Goal: Use online tool/utility: Utilize a website feature to perform a specific function

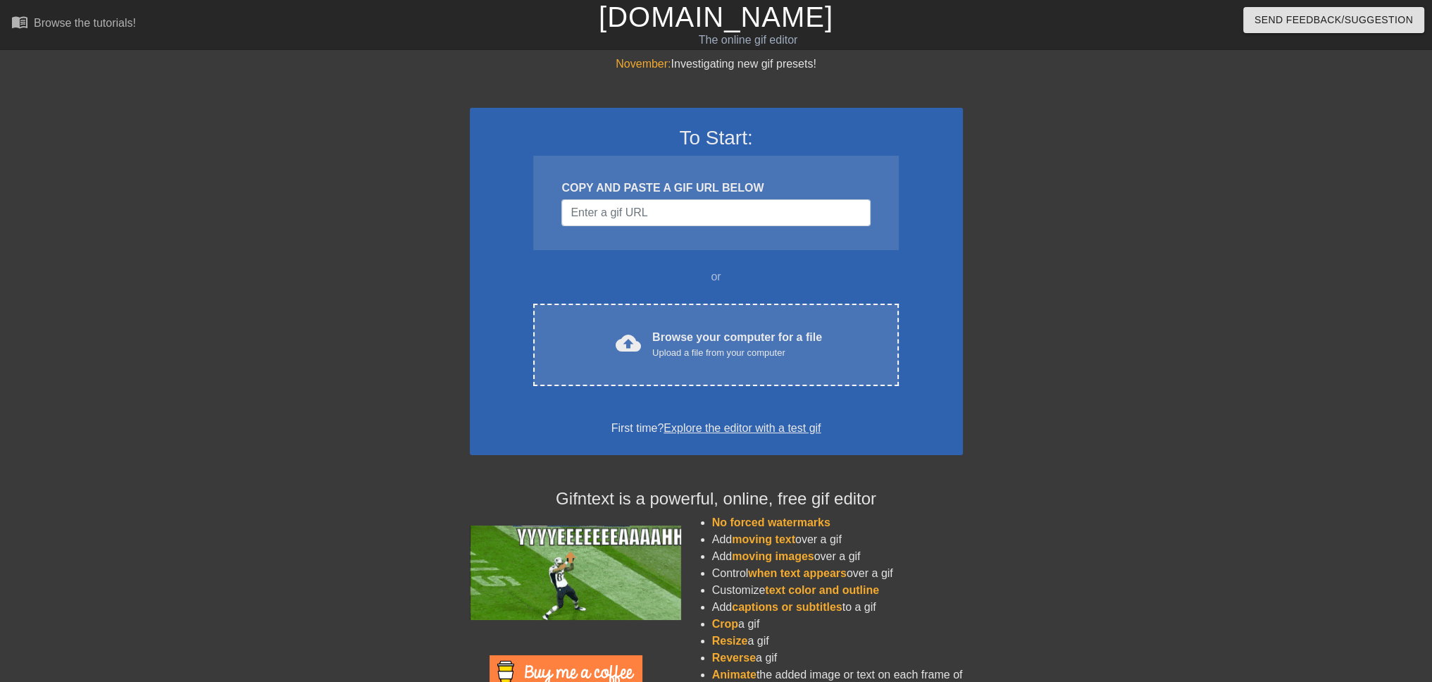
click at [721, 238] on div "COPY AND PASTE A GIF URL BELOW" at bounding box center [715, 203] width 365 height 94
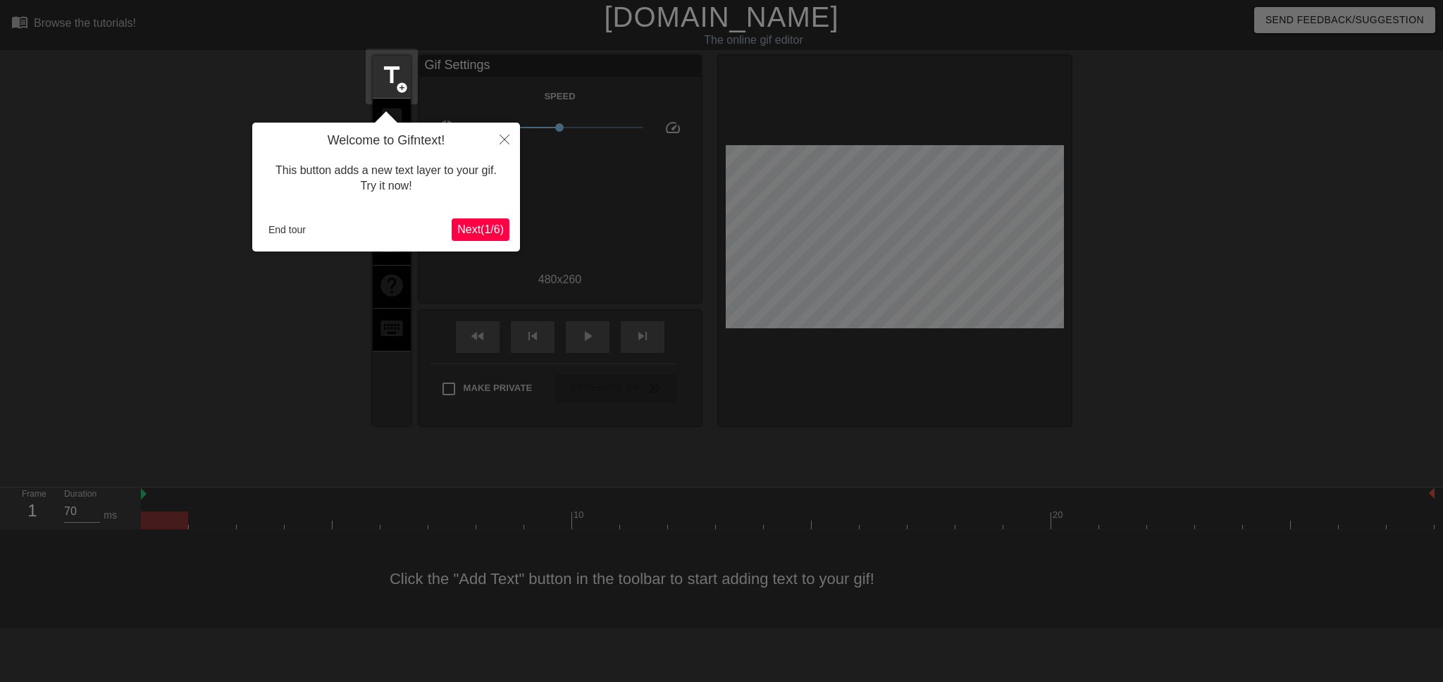
click at [468, 233] on span "Next ( 1 / 6 )" at bounding box center [480, 229] width 46 height 12
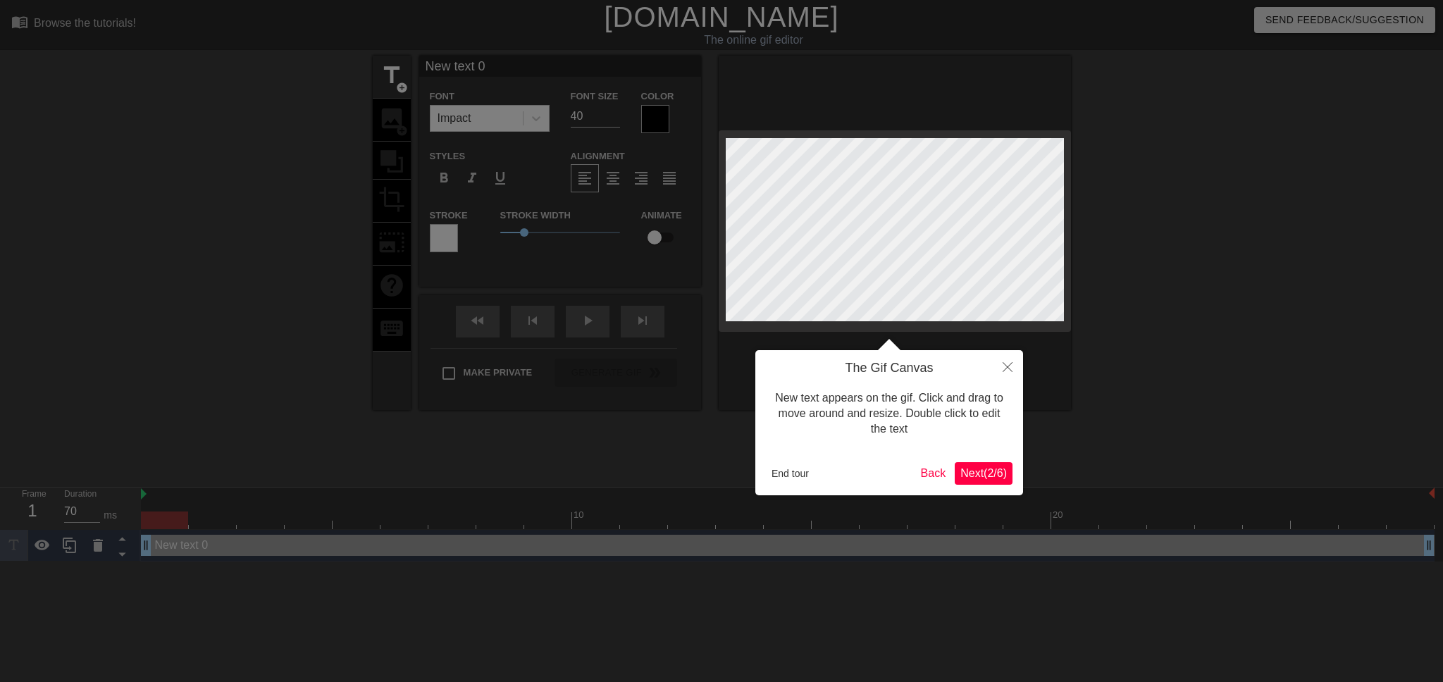
click at [978, 479] on span "Next ( 2 / 6 )" at bounding box center [983, 473] width 46 height 12
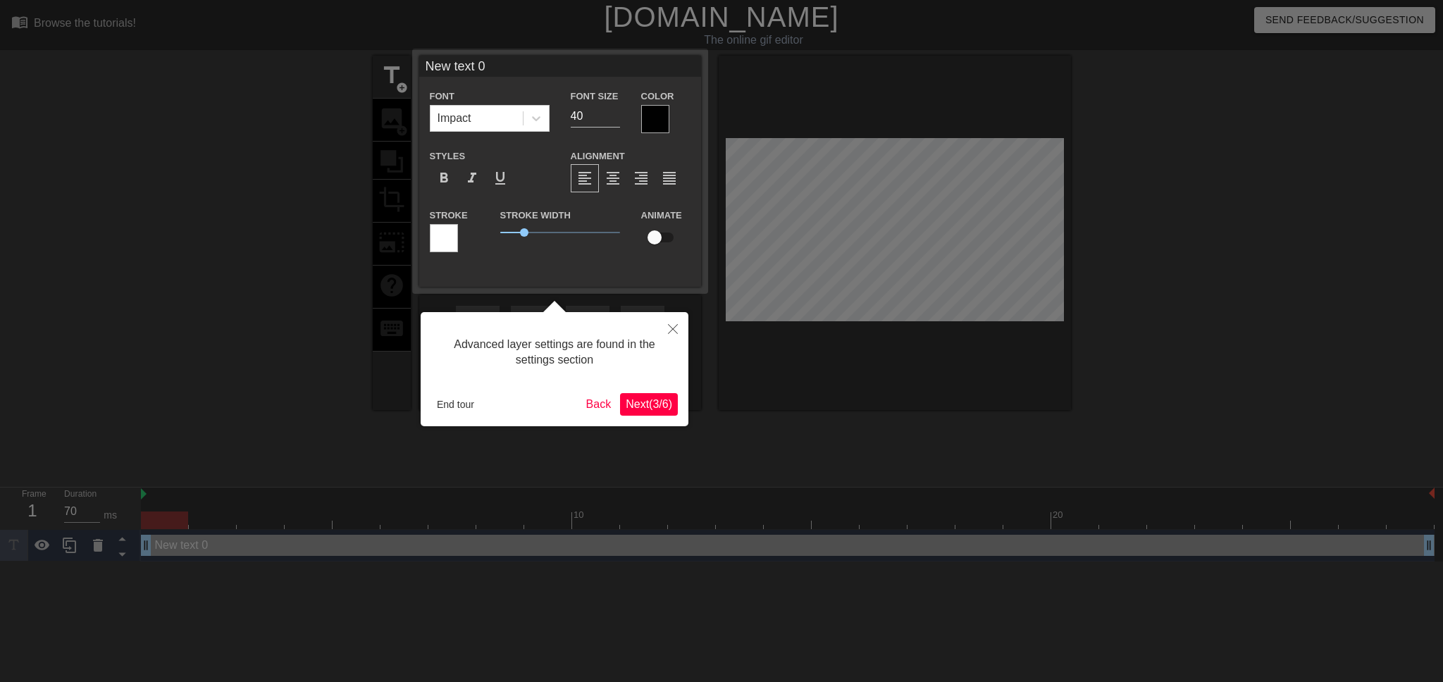
click at [643, 402] on span "Next ( 3 / 6 )" at bounding box center [649, 404] width 46 height 12
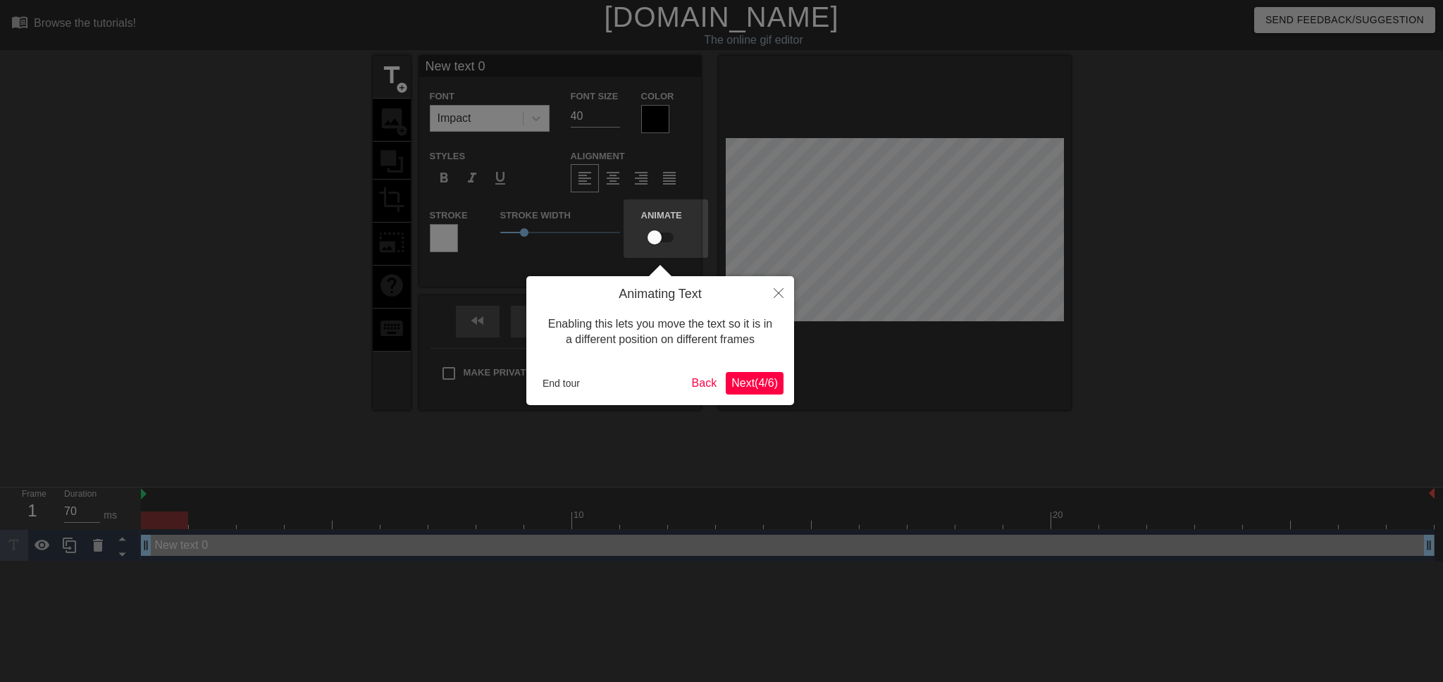
click at [761, 389] on span "Next ( 4 / 6 )" at bounding box center [754, 383] width 46 height 12
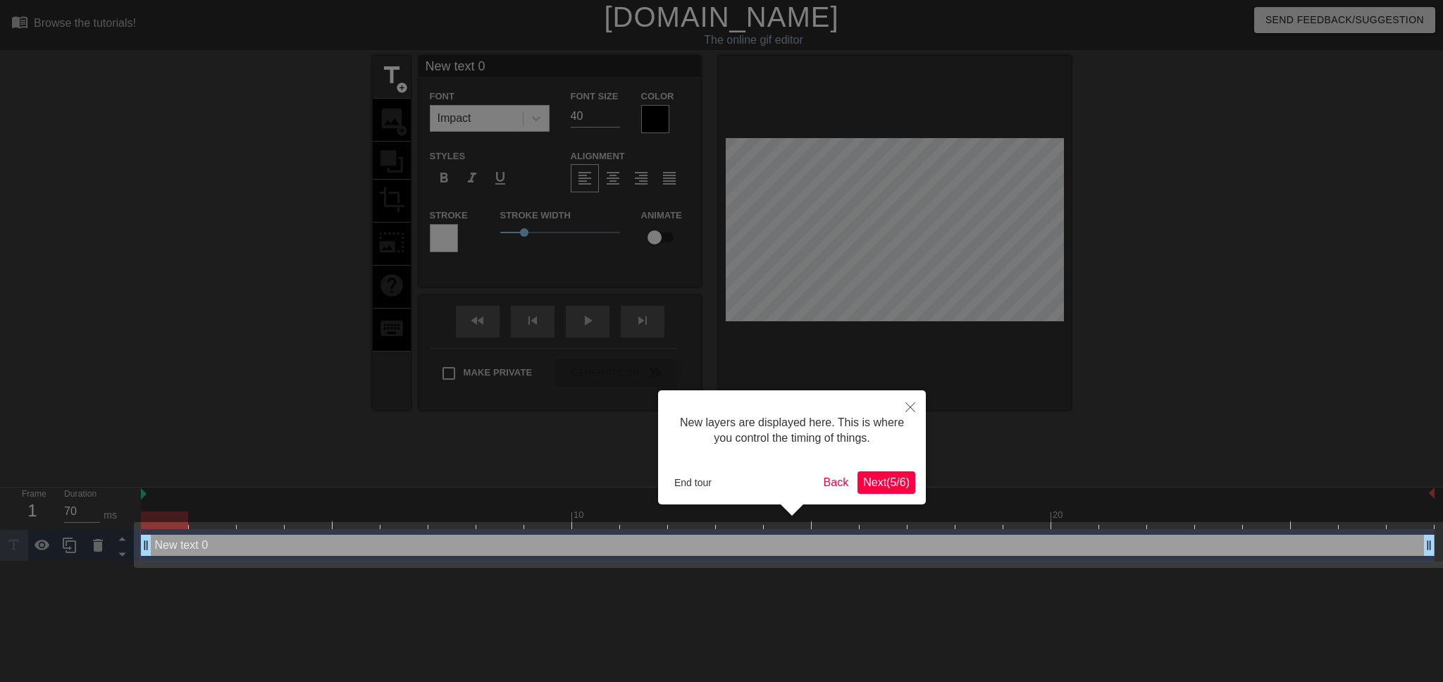
click at [874, 476] on span "Next ( 5 / 6 )" at bounding box center [886, 482] width 46 height 12
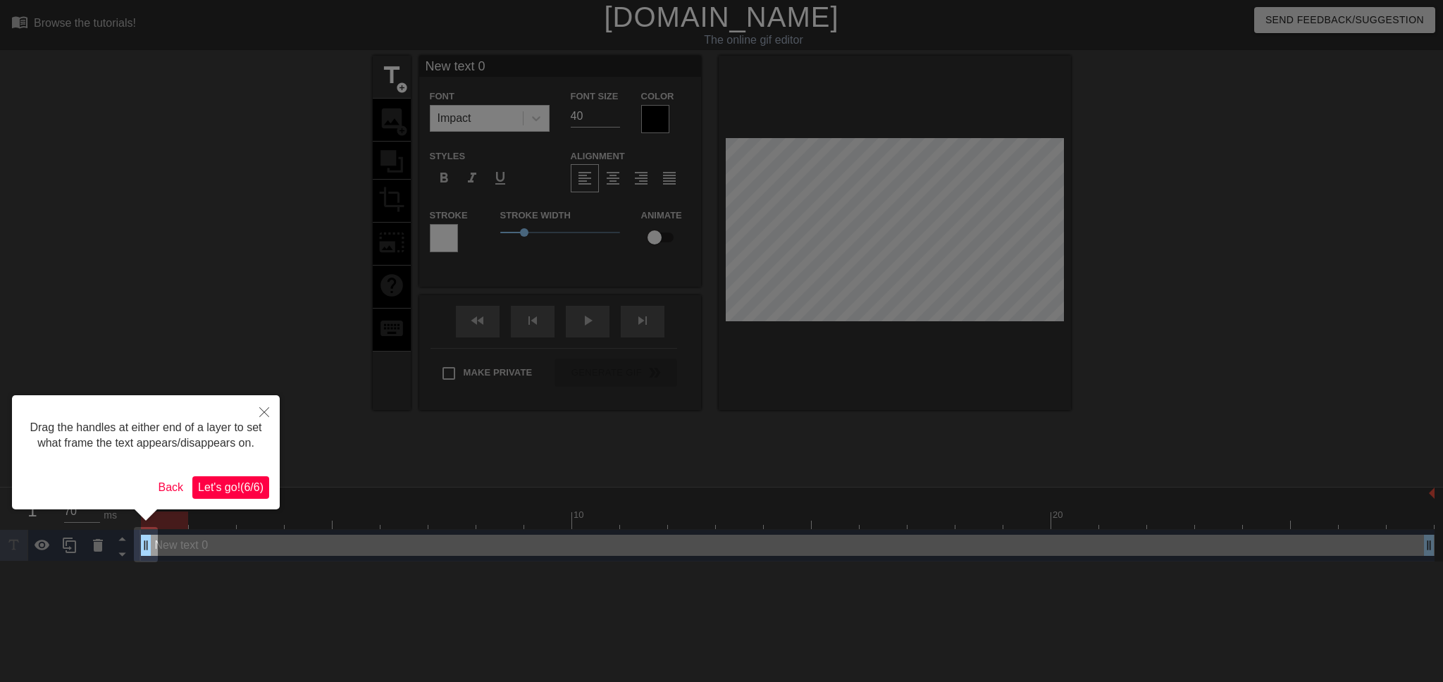
click at [251, 482] on span "Let's go! ( 6 / 6 )" at bounding box center [231, 487] width 66 height 12
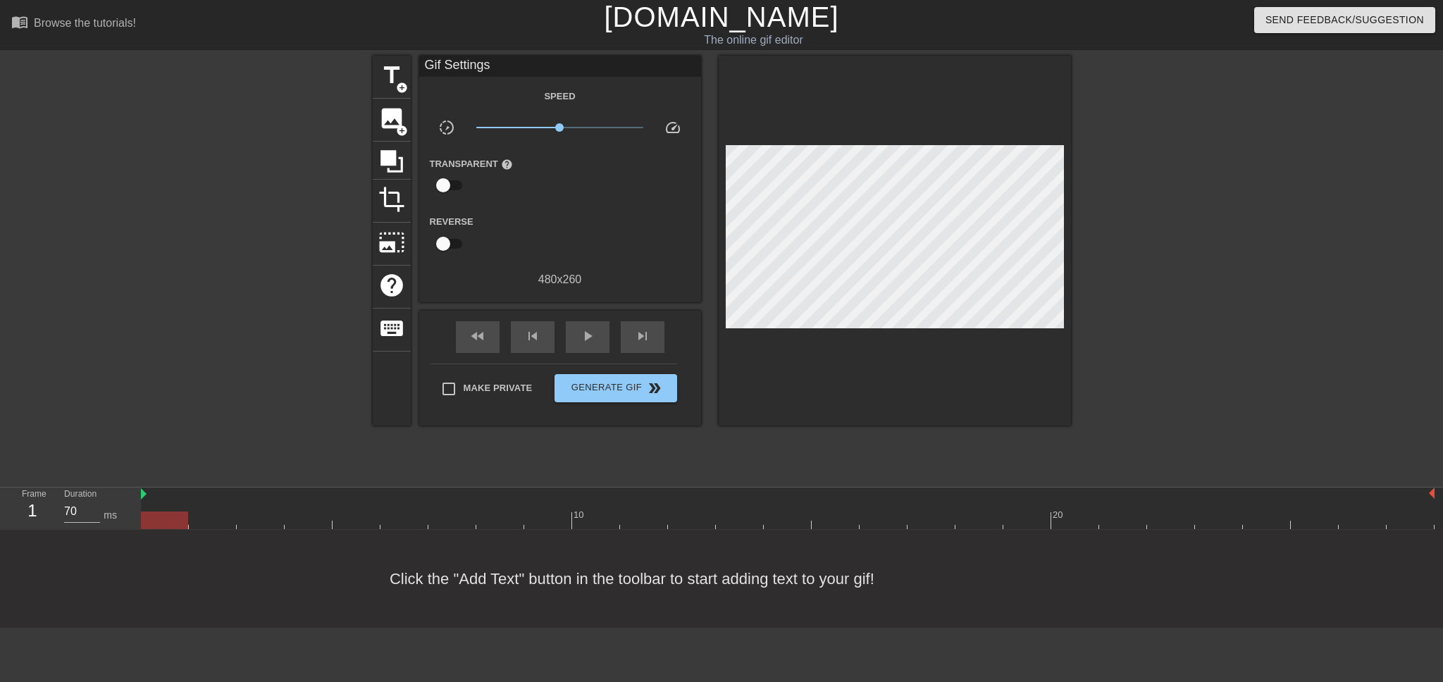
click at [1170, 247] on div at bounding box center [1193, 267] width 211 height 423
click at [139, 494] on div at bounding box center [140, 495] width 7 height 14
click at [592, 332] on span "play_arrow" at bounding box center [587, 336] width 17 height 17
click at [581, 337] on span "pause" at bounding box center [587, 336] width 17 height 17
click at [579, 340] on span "play_arrow" at bounding box center [587, 336] width 17 height 17
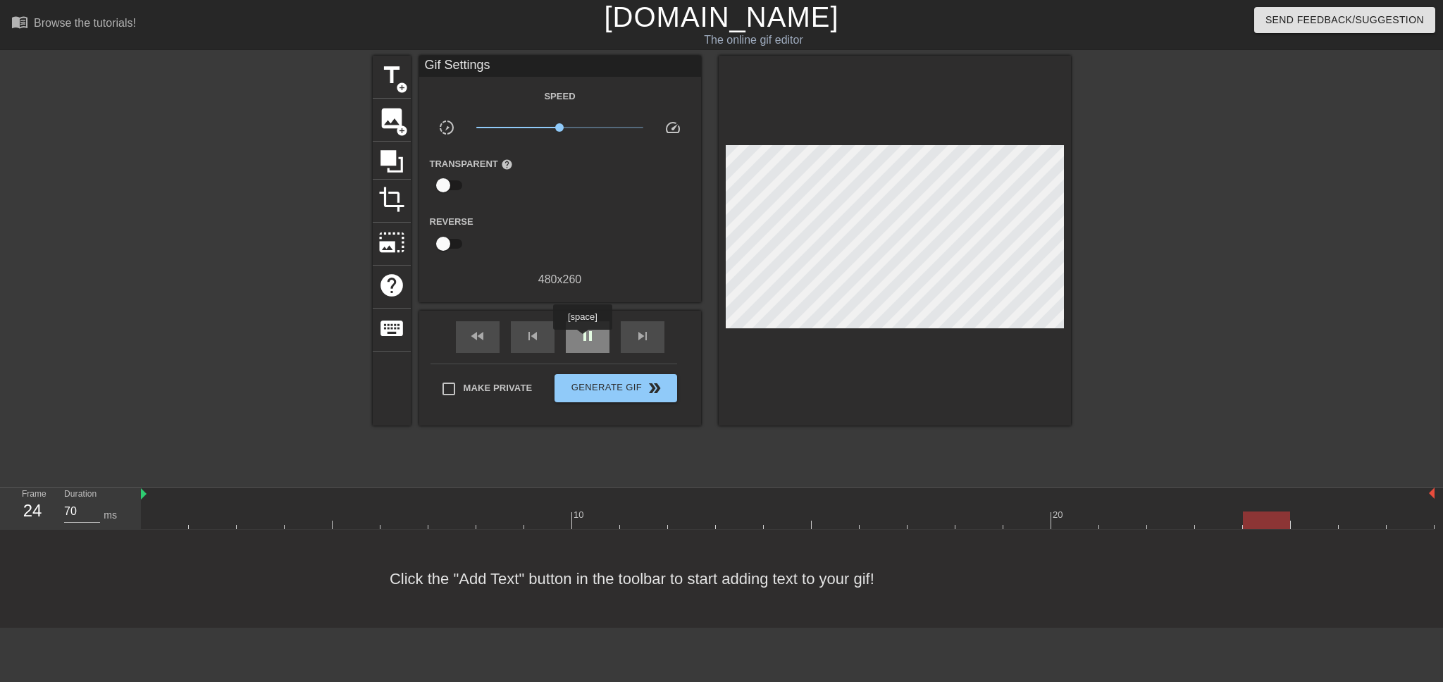
click at [582, 340] on span "pause" at bounding box center [587, 336] width 17 height 17
click at [583, 340] on span "play_arrow" at bounding box center [587, 336] width 17 height 17
click at [583, 340] on span "pause" at bounding box center [587, 336] width 17 height 17
type input "70"
drag, startPoint x: 215, startPoint y: 517, endPoint x: 181, endPoint y: 517, distance: 33.8
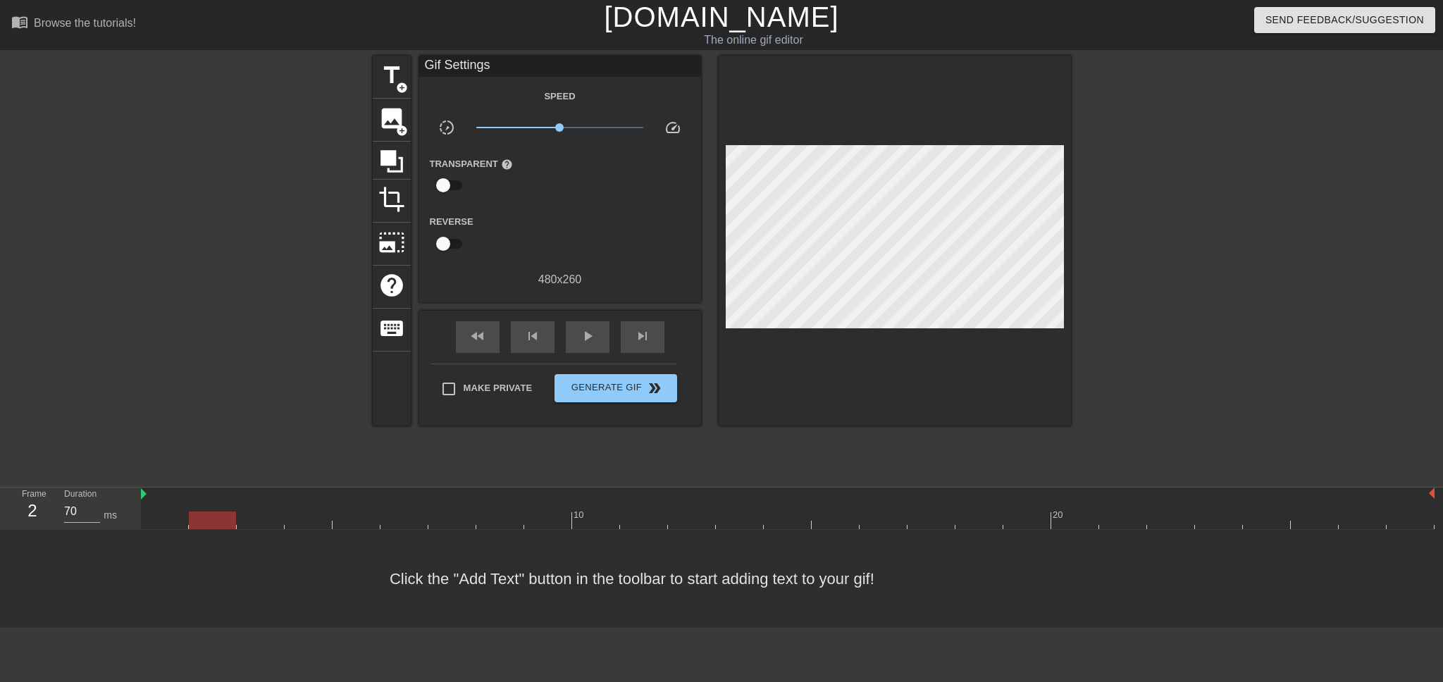
click at [189, 517] on div at bounding box center [212, 520] width 47 height 18
click at [392, 116] on span "image" at bounding box center [391, 118] width 27 height 27
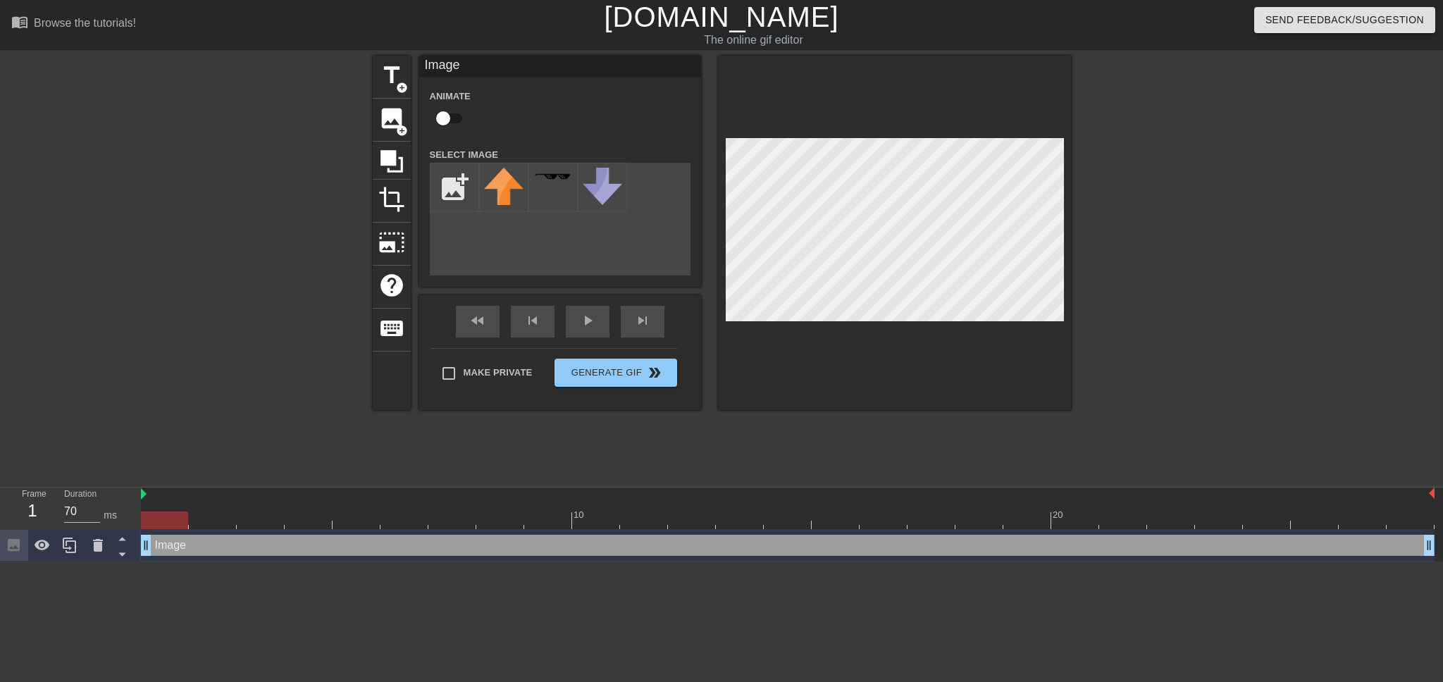
click at [590, 235] on div "title add_circle image add_circle crop photo_size_select_large help keyboard Im…" at bounding box center [722, 233] width 698 height 354
click at [456, 186] on input "file" at bounding box center [454, 187] width 48 height 48
type input "C:\fakepath\26b62ef0a2d8f557b367077341bab068476fb285_1.jpg"
click at [461, 191] on input "file" at bounding box center [454, 187] width 48 height 48
drag, startPoint x: 496, startPoint y: 247, endPoint x: 360, endPoint y: 447, distance: 241.9
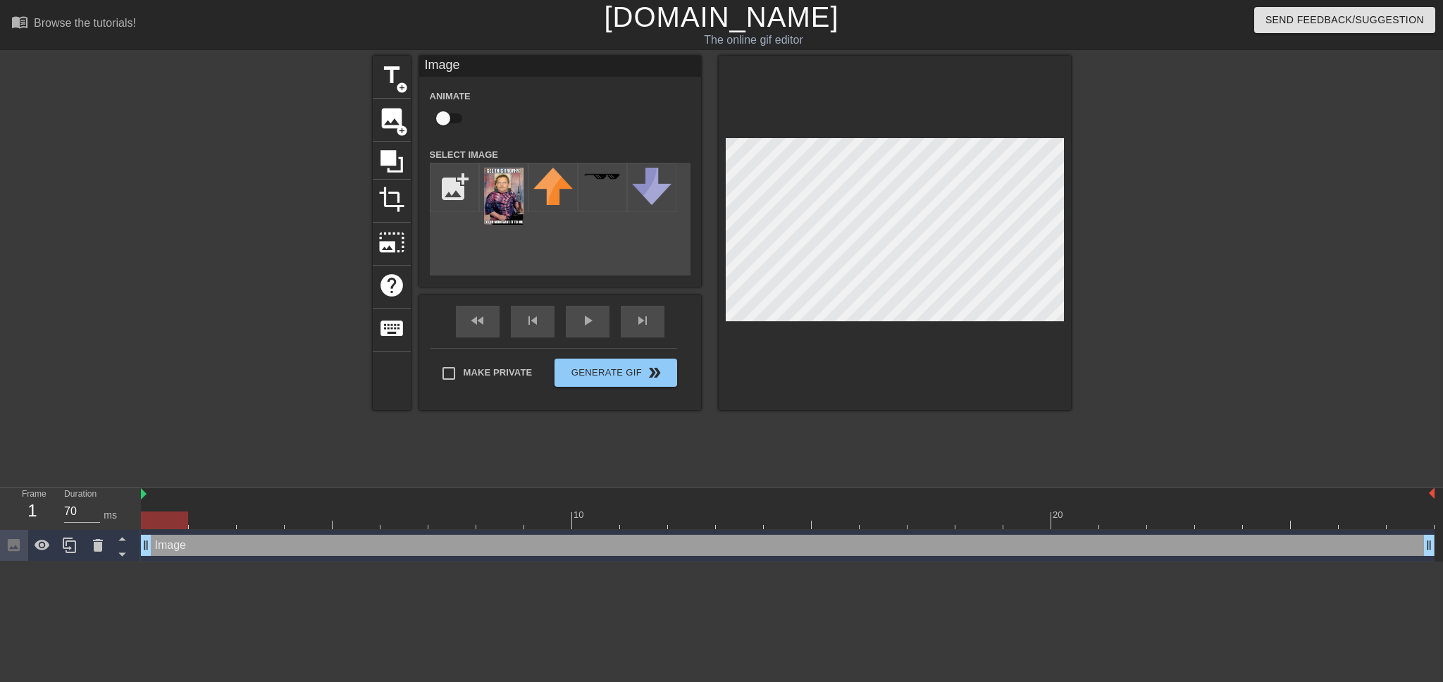
click at [360, 447] on div "title add_circle image add_circle crop photo_size_select_large help keyboard Im…" at bounding box center [721, 267] width 1443 height 423
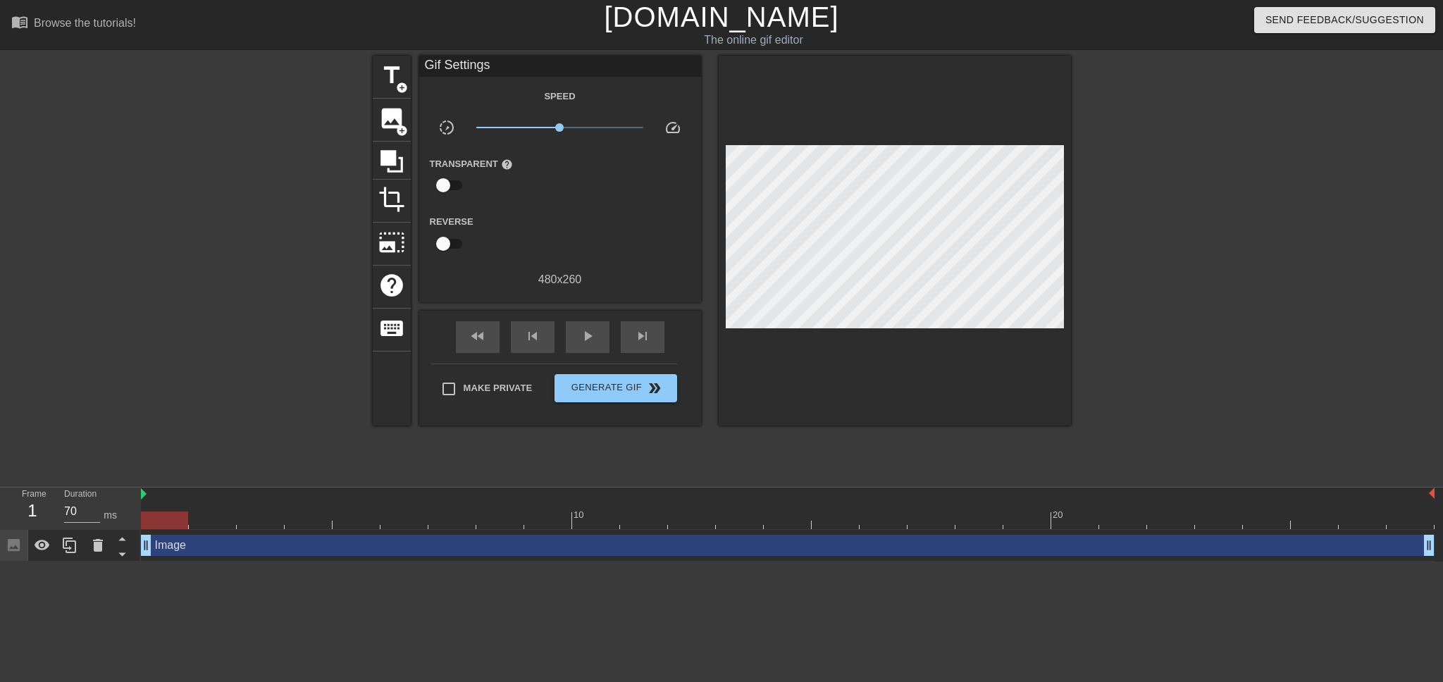
drag, startPoint x: 715, startPoint y: 274, endPoint x: 801, endPoint y: 377, distance: 134.0
click at [801, 377] on div at bounding box center [895, 241] width 352 height 370
click at [1088, 439] on div at bounding box center [1193, 267] width 211 height 423
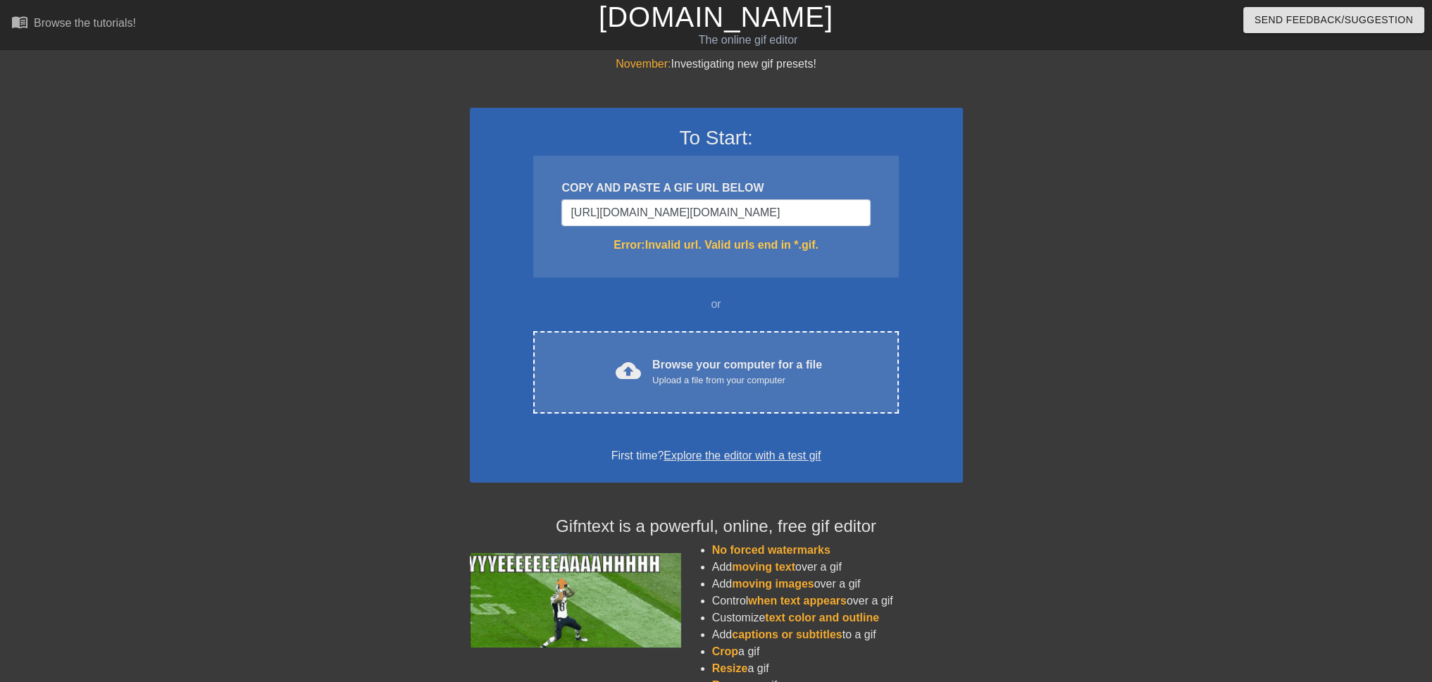
drag, startPoint x: 820, startPoint y: 304, endPoint x: 809, endPoint y: 292, distance: 15.9
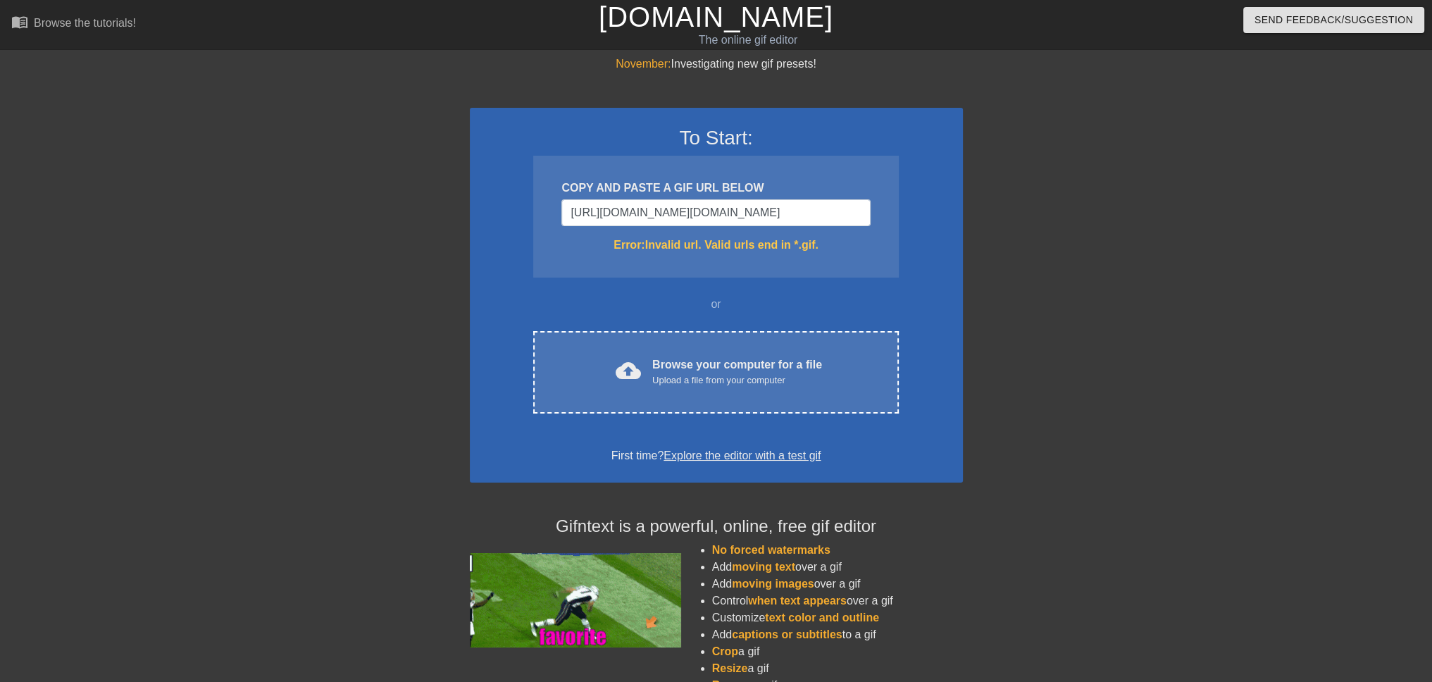
click at [819, 303] on div "or" at bounding box center [717, 304] width 420 height 17
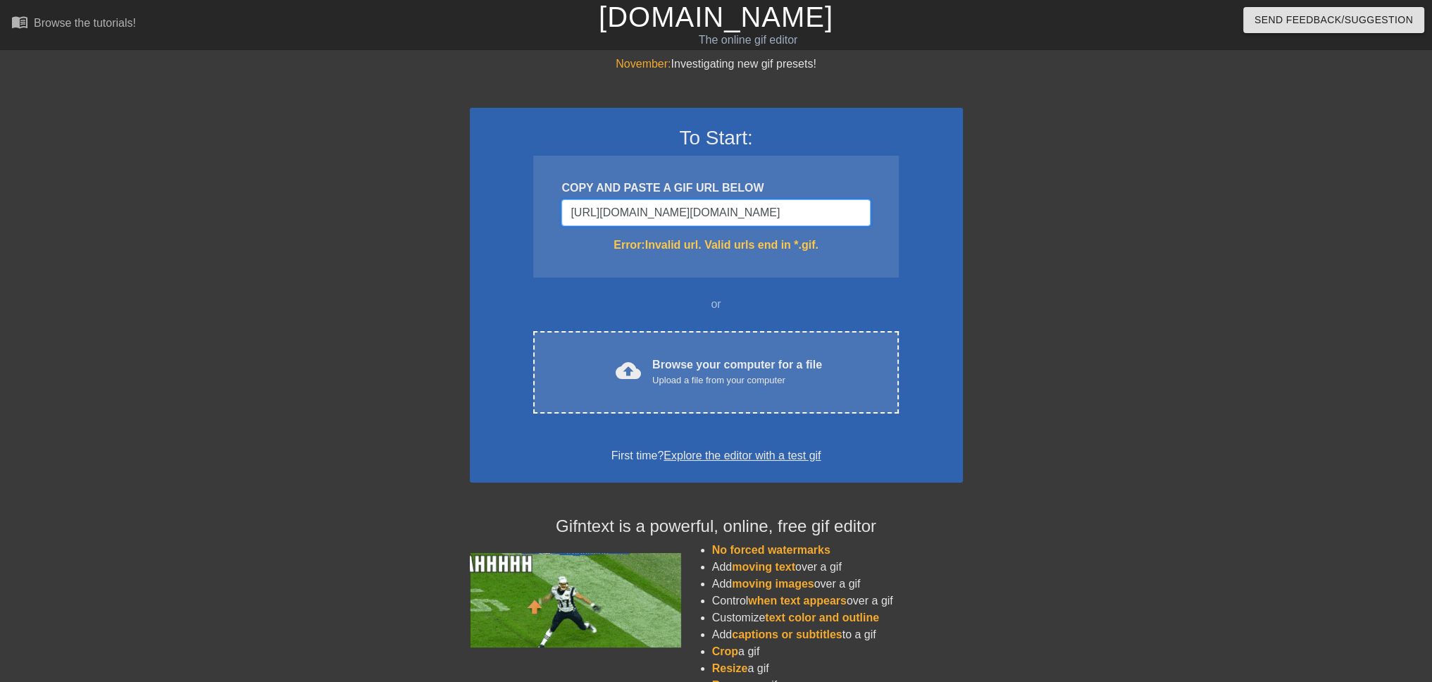
drag, startPoint x: 714, startPoint y: 217, endPoint x: 514, endPoint y: 219, distance: 199.4
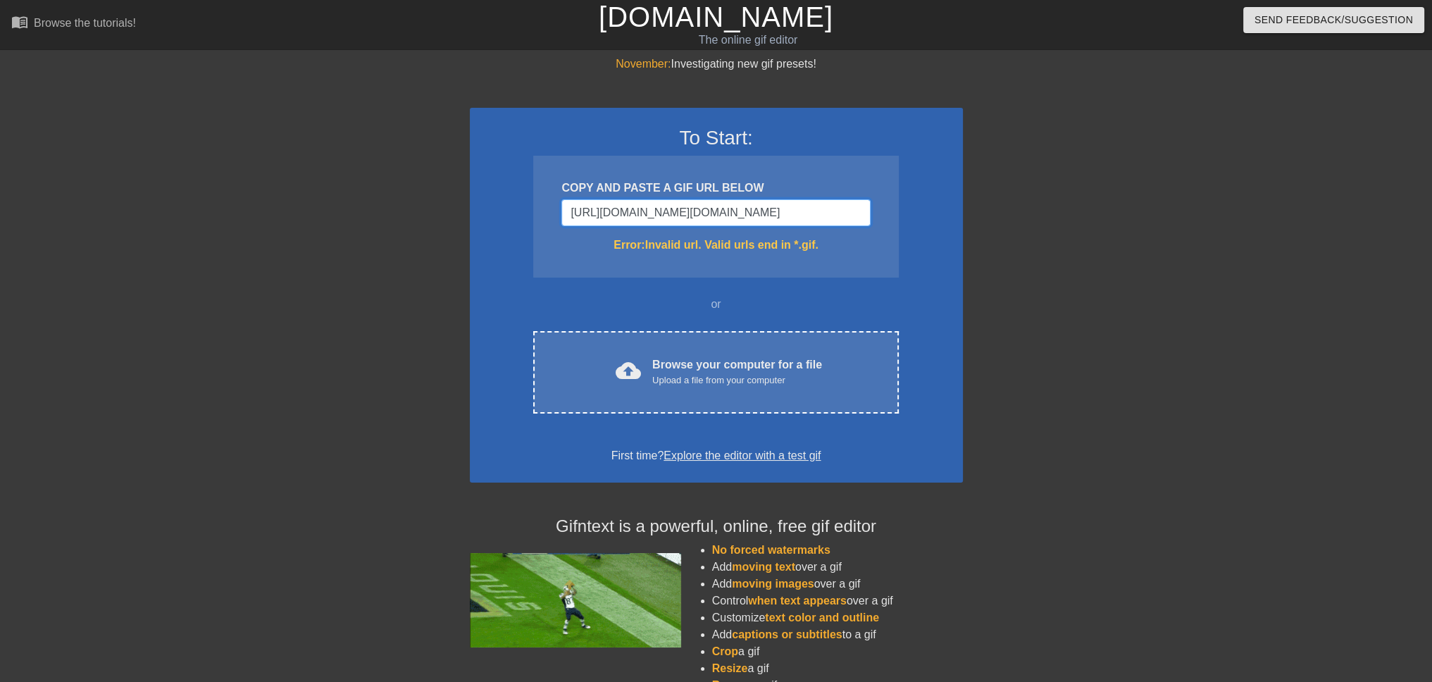
click at [514, 219] on div "To Start: COPY AND PASTE A GIF URL BELOW [URL][DOMAIN_NAME][DOMAIN_NAME] Error:…" at bounding box center [716, 295] width 493 height 375
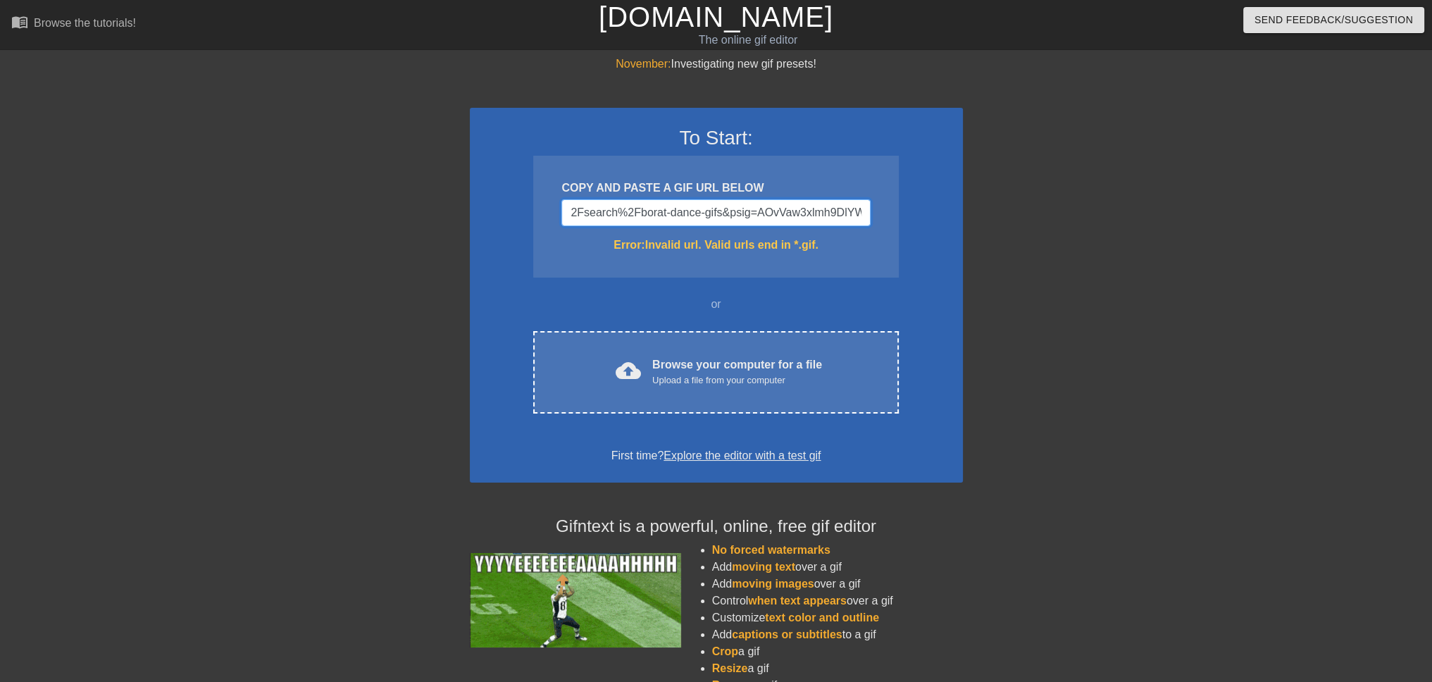
drag, startPoint x: 710, startPoint y: 220, endPoint x: 459, endPoint y: 222, distance: 250.8
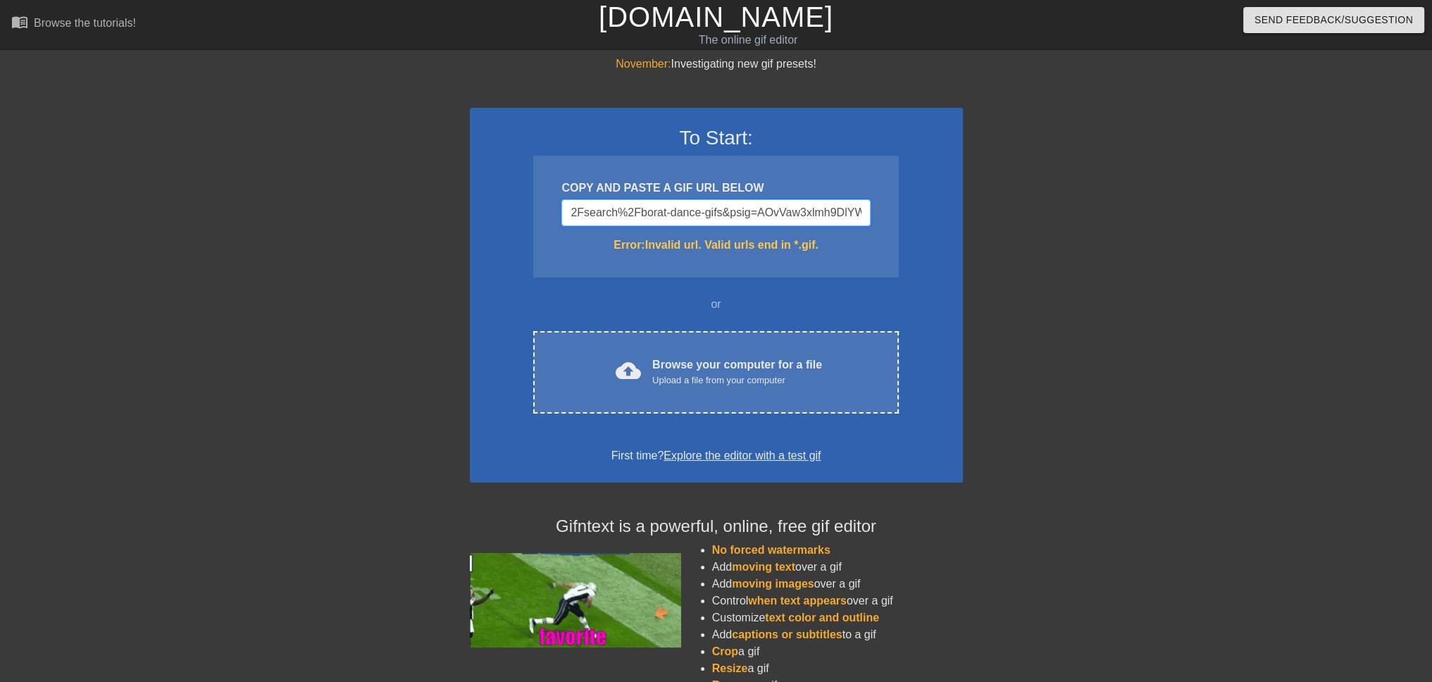
click at [459, 222] on div "November: Investigating new gif presets! To Start: COPY AND PASTE A GIF URL BEL…" at bounding box center [716, 414] width 1432 height 717
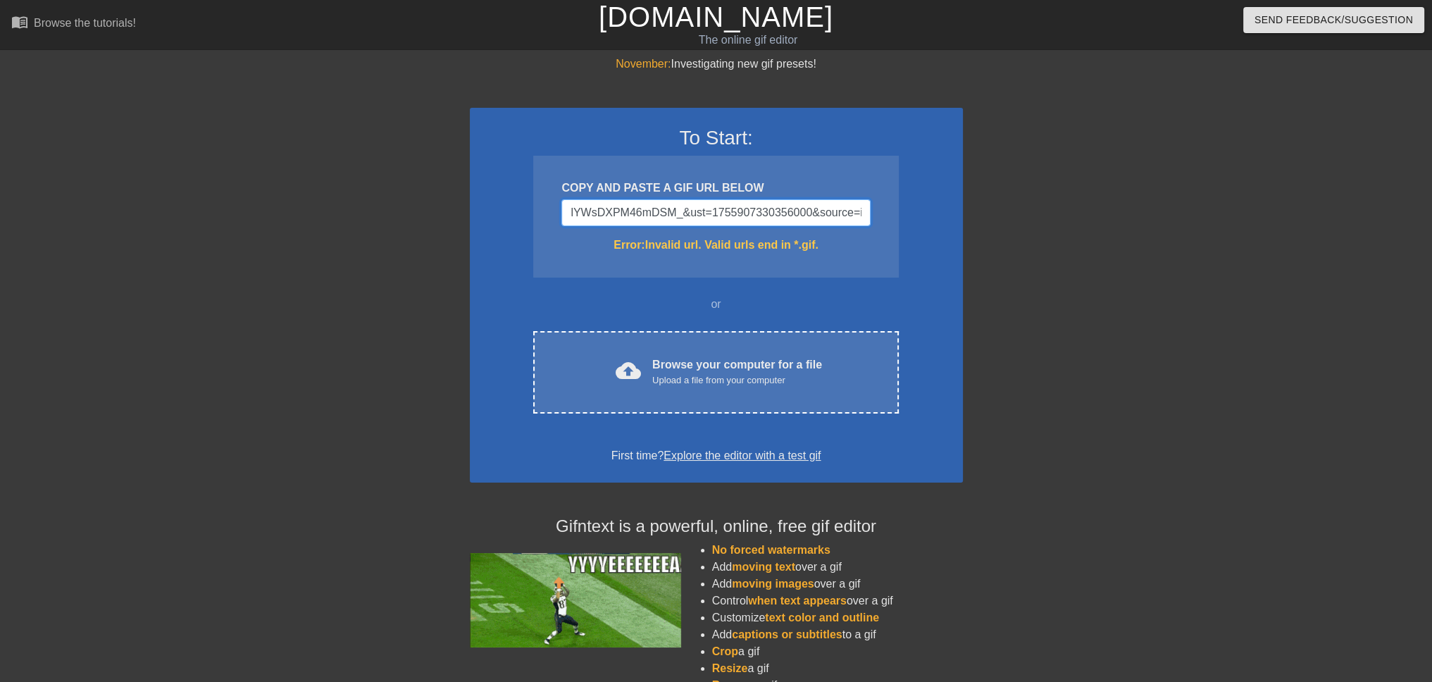
drag, startPoint x: 788, startPoint y: 202, endPoint x: 385, endPoint y: 216, distance: 403.2
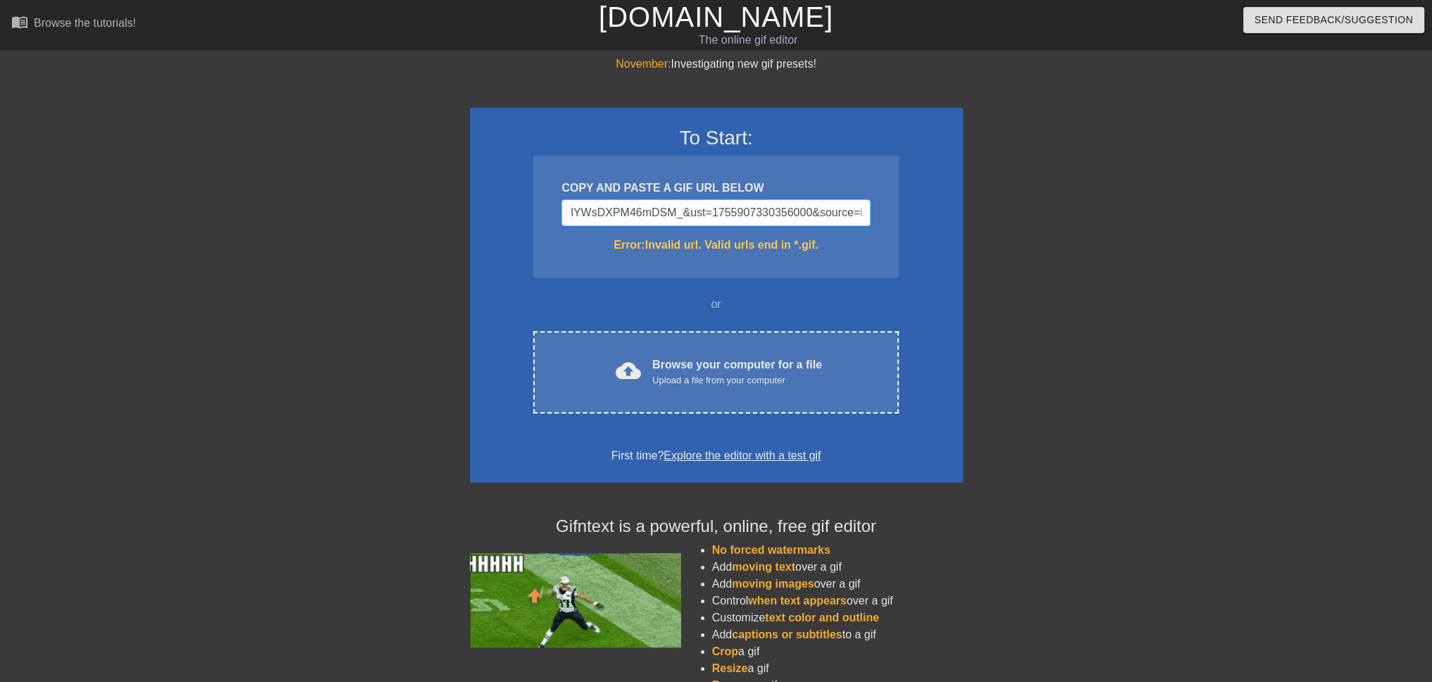
click at [385, 216] on div "November: Investigating new gif presets! To Start: COPY AND PASTE A GIF URL BEL…" at bounding box center [716, 414] width 1432 height 717
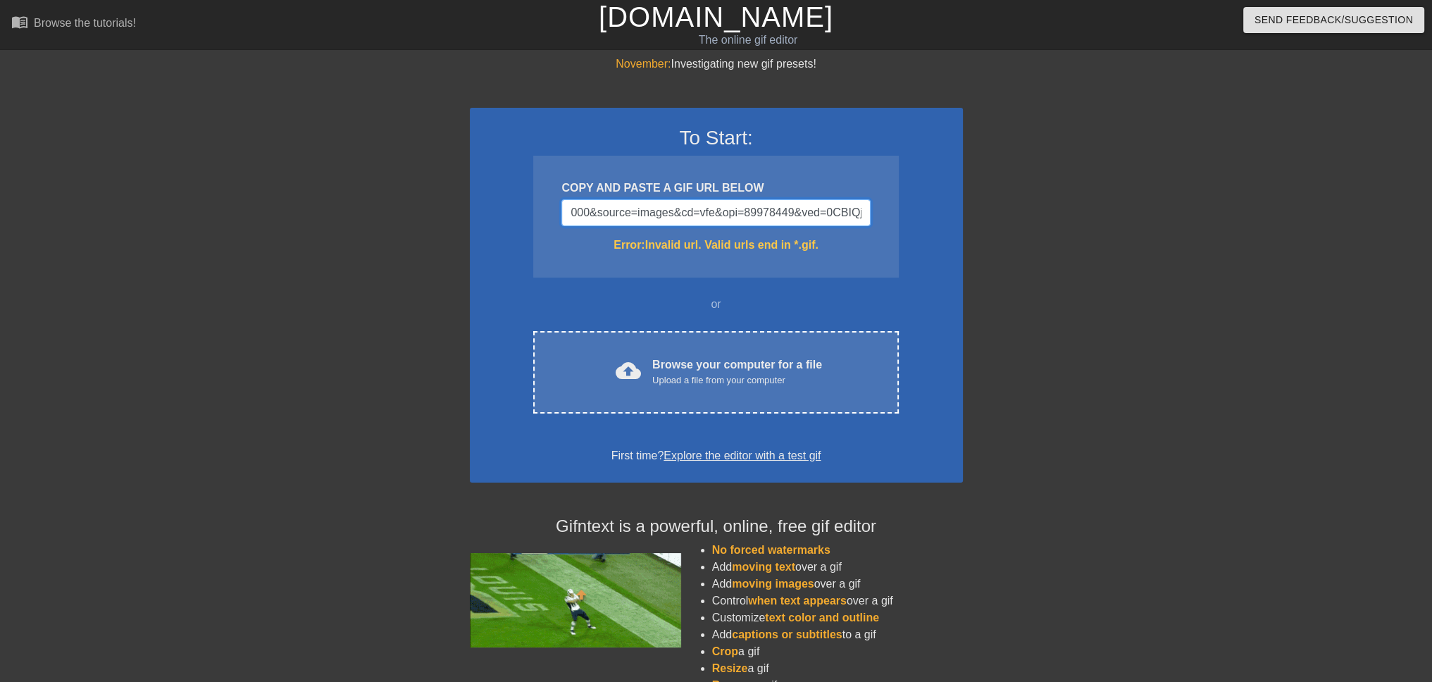
drag, startPoint x: 715, startPoint y: 216, endPoint x: 419, endPoint y: 216, distance: 295.9
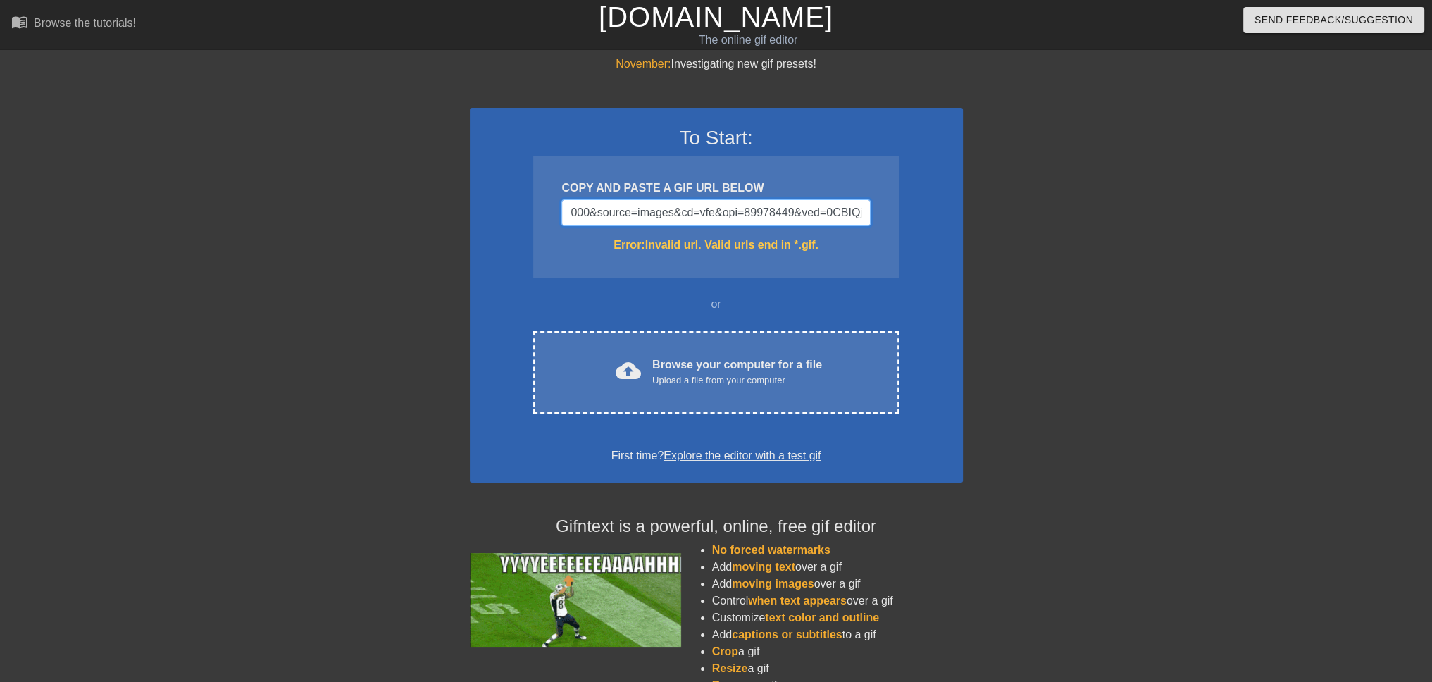
click at [419, 216] on div "November: Investigating new gif presets! To Start: COPY AND PASTE A GIF URL BEL…" at bounding box center [716, 414] width 1432 height 717
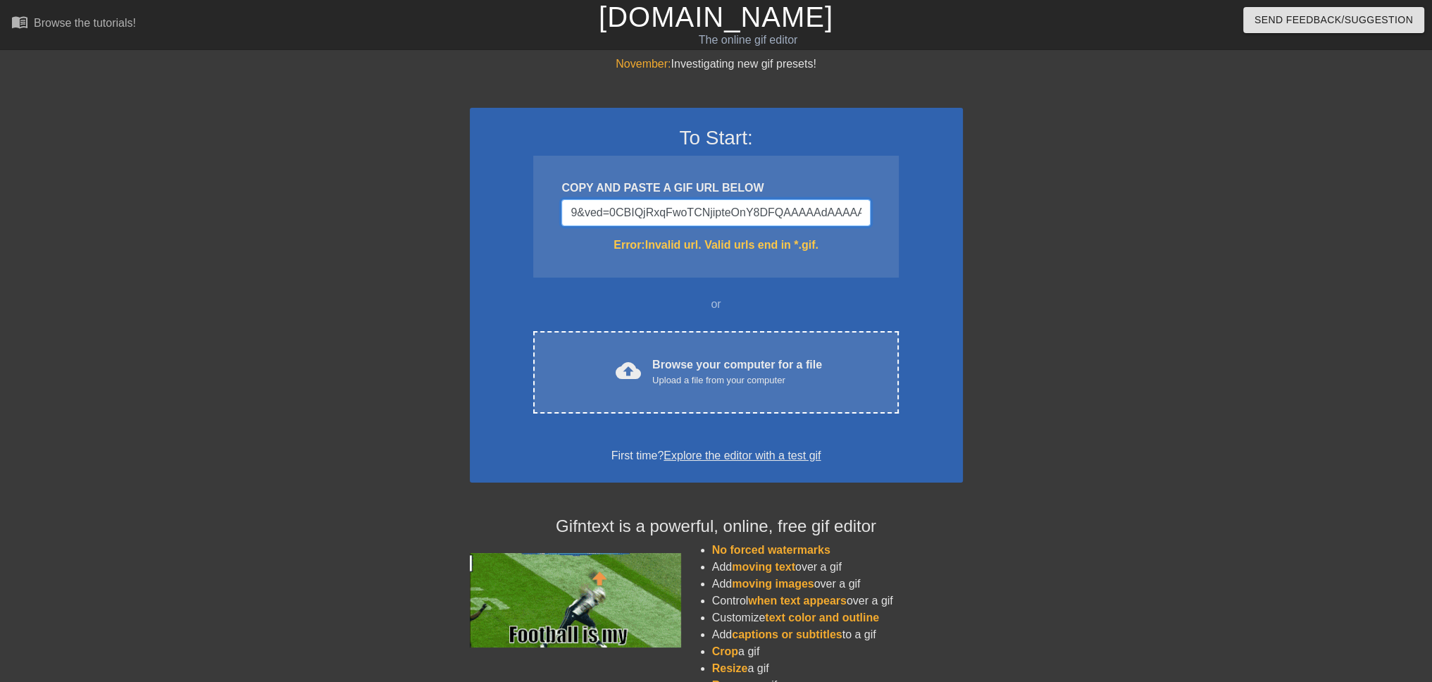
drag, startPoint x: 817, startPoint y: 211, endPoint x: 451, endPoint y: 216, distance: 365.7
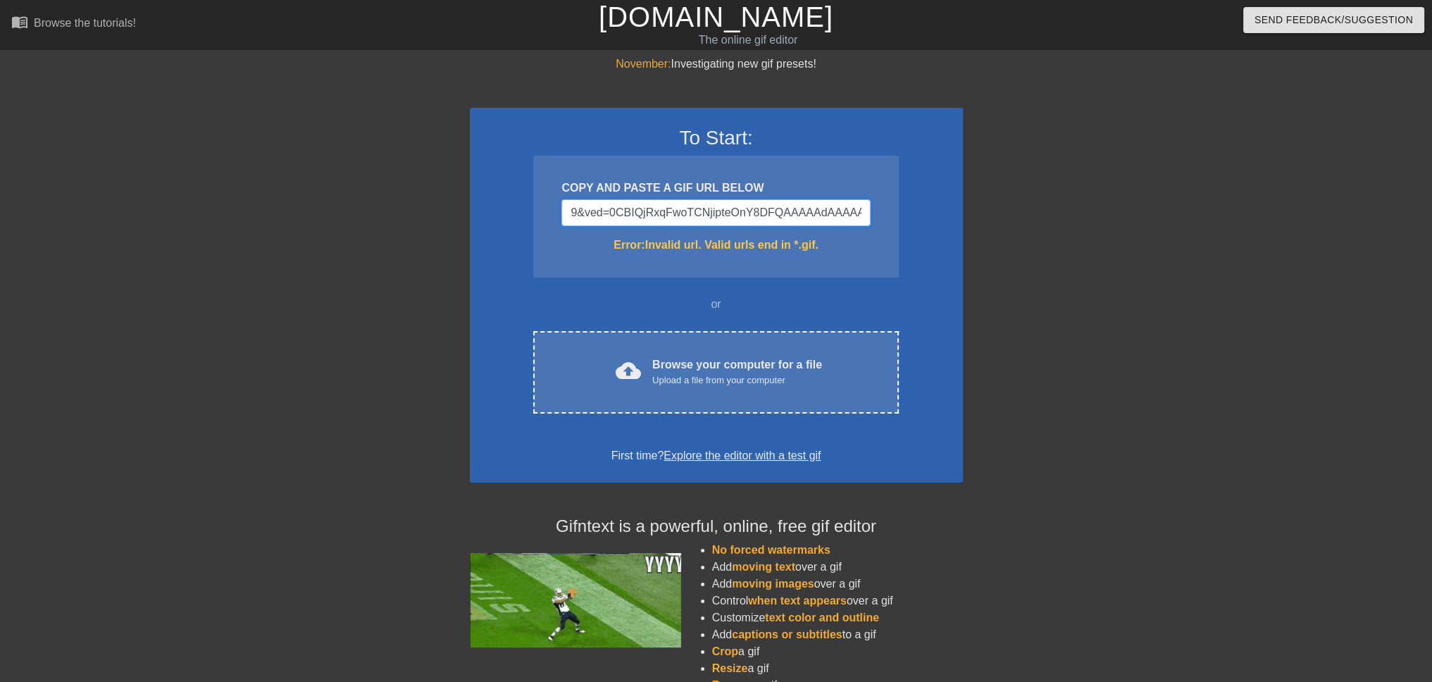
click at [387, 216] on div "November: Investigating new gif presets! To Start: COPY AND PASTE A GIF URL BEL…" at bounding box center [716, 414] width 1432 height 717
type input "AAAAABAE"
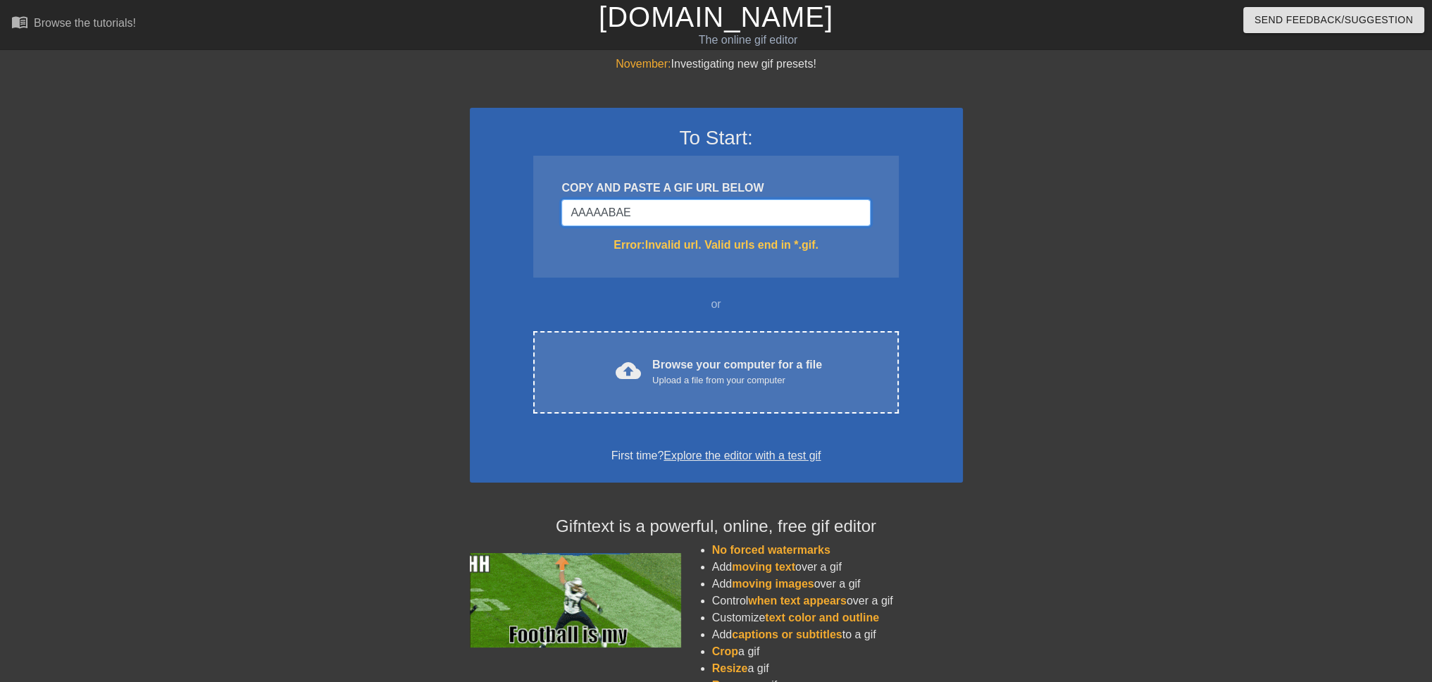
drag, startPoint x: 834, startPoint y: 212, endPoint x: 386, endPoint y: 212, distance: 448.1
click at [387, 212] on div "November: Investigating new gif presets! To Start: COPY AND PASTE A GIF URL BEL…" at bounding box center [716, 414] width 1432 height 717
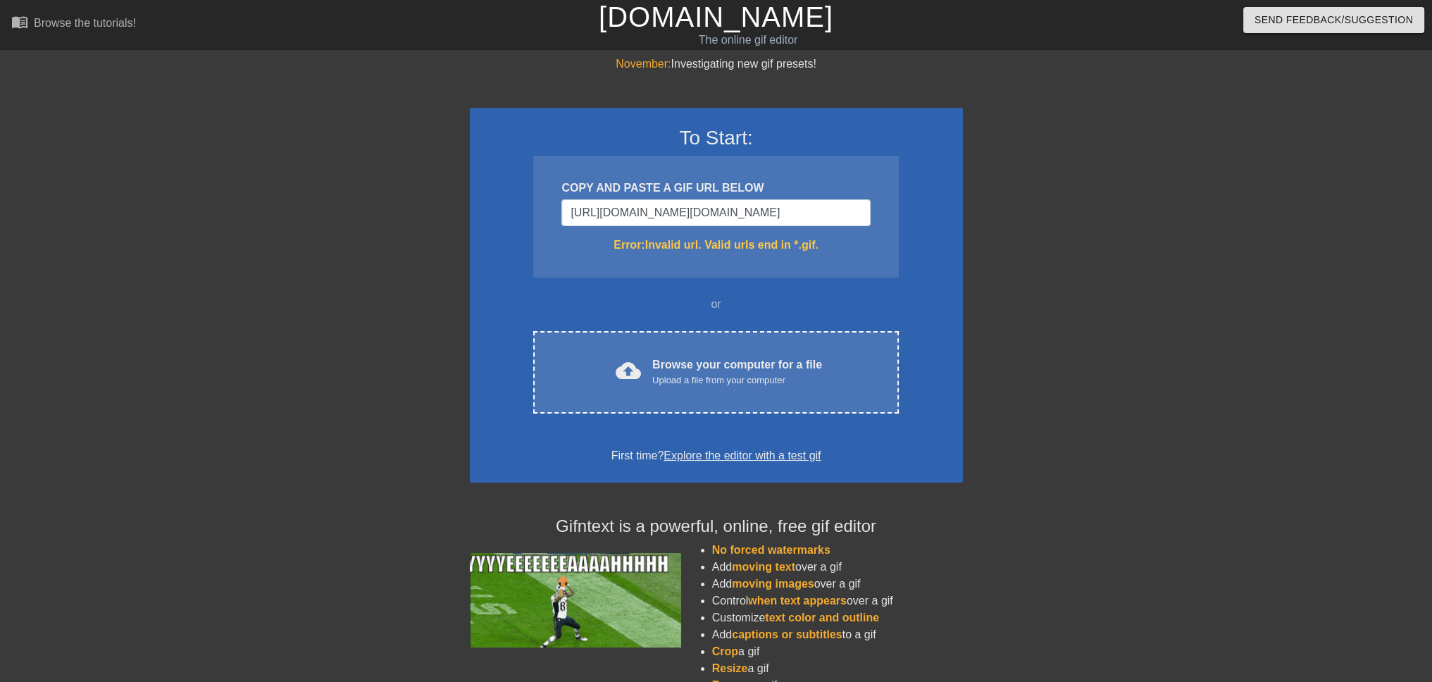
click at [716, 261] on div "COPY AND PASTE A GIF URL BELOW [URL][DOMAIN_NAME][DOMAIN_NAME] Error: Invalid u…" at bounding box center [715, 217] width 365 height 122
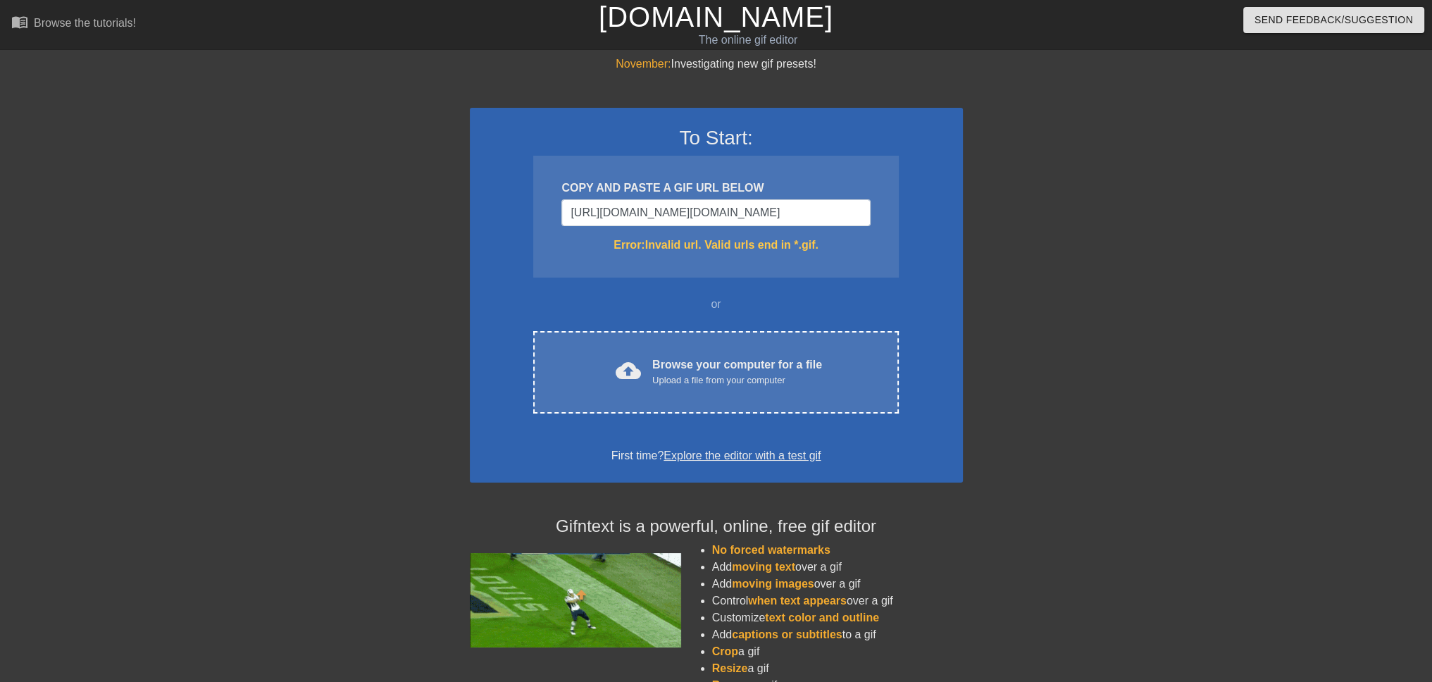
click at [779, 255] on div "COPY AND PASTE A GIF URL BELOW [URL][DOMAIN_NAME][DOMAIN_NAME] Error: Invalid u…" at bounding box center [715, 217] width 365 height 122
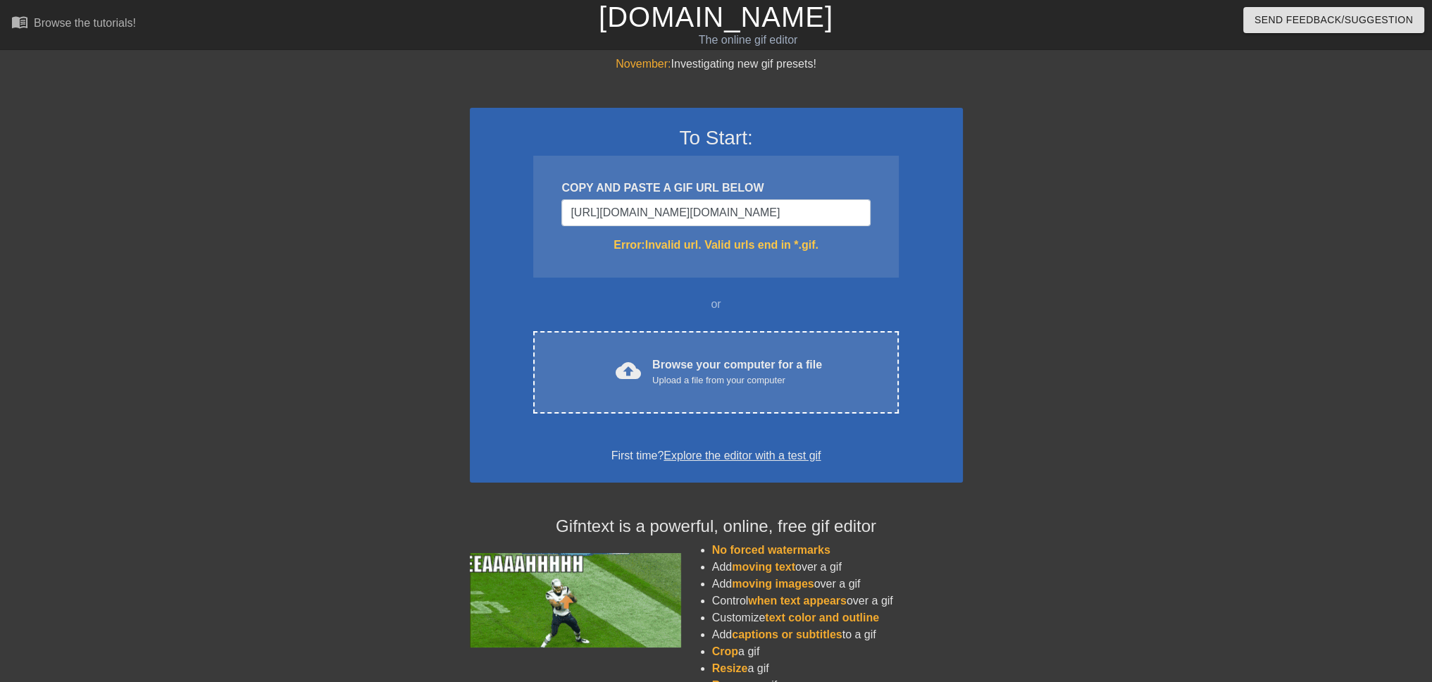
click at [795, 262] on div "COPY AND PASTE A GIF URL BELOW [URL][DOMAIN_NAME][DOMAIN_NAME] Error: Invalid u…" at bounding box center [715, 217] width 365 height 122
drag, startPoint x: 840, startPoint y: 216, endPoint x: 490, endPoint y: 217, distance: 349.4
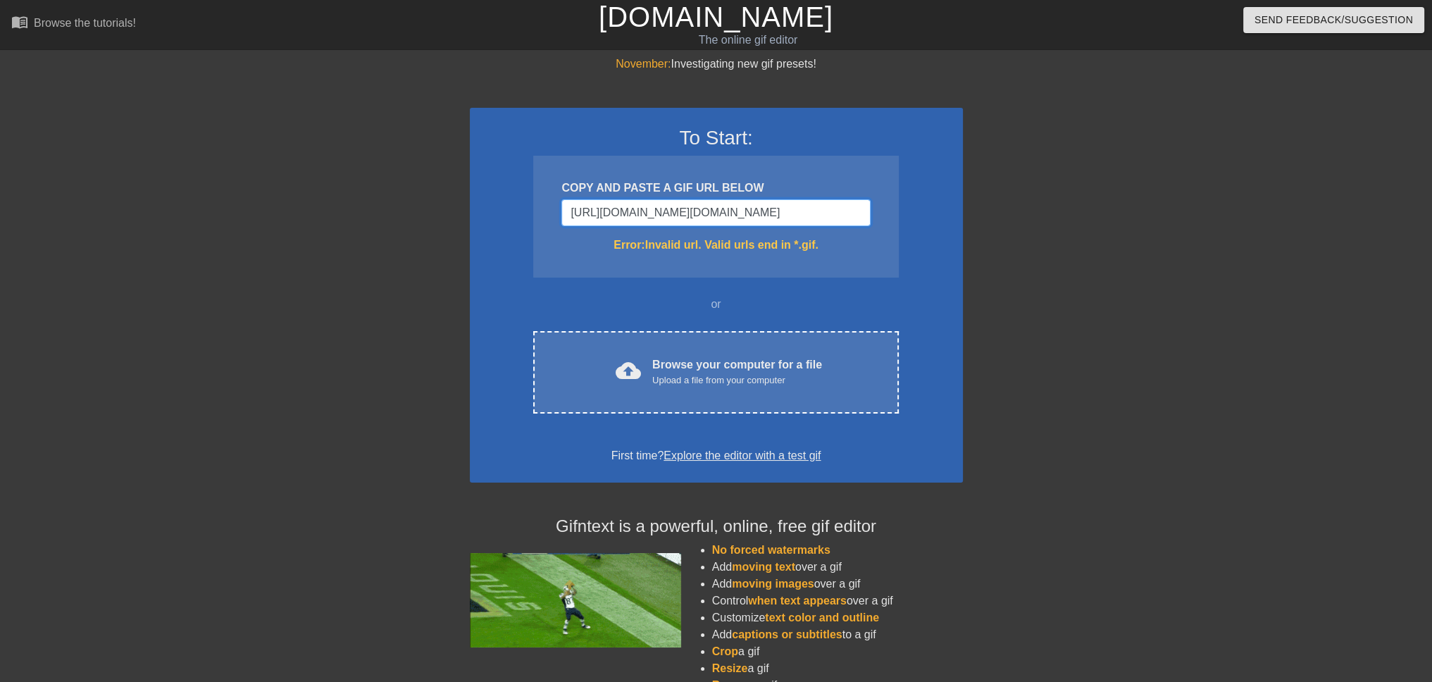
click at [490, 217] on div "To Start: COPY AND PASTE A GIF URL BELOW [URL][DOMAIN_NAME][DOMAIN_NAME] Error:…" at bounding box center [716, 295] width 493 height 375
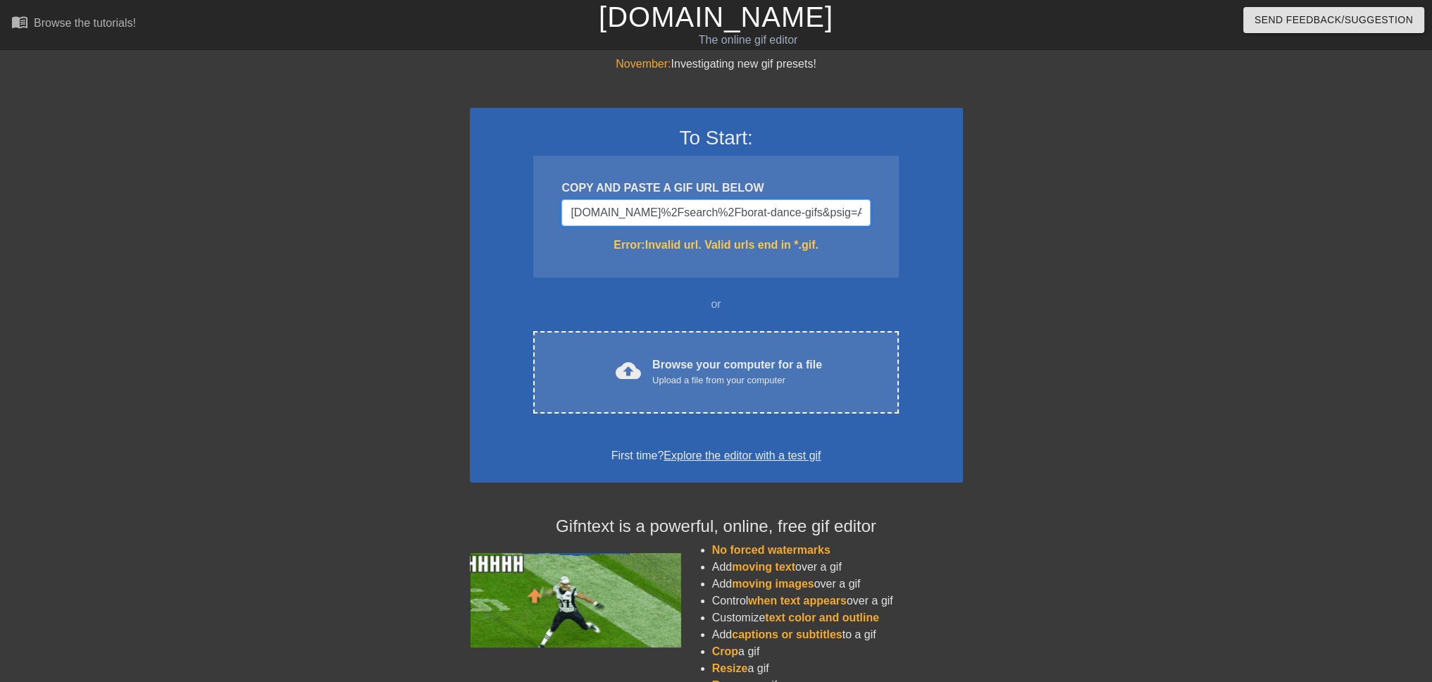
drag, startPoint x: 867, startPoint y: 216, endPoint x: 447, endPoint y: 214, distance: 420.6
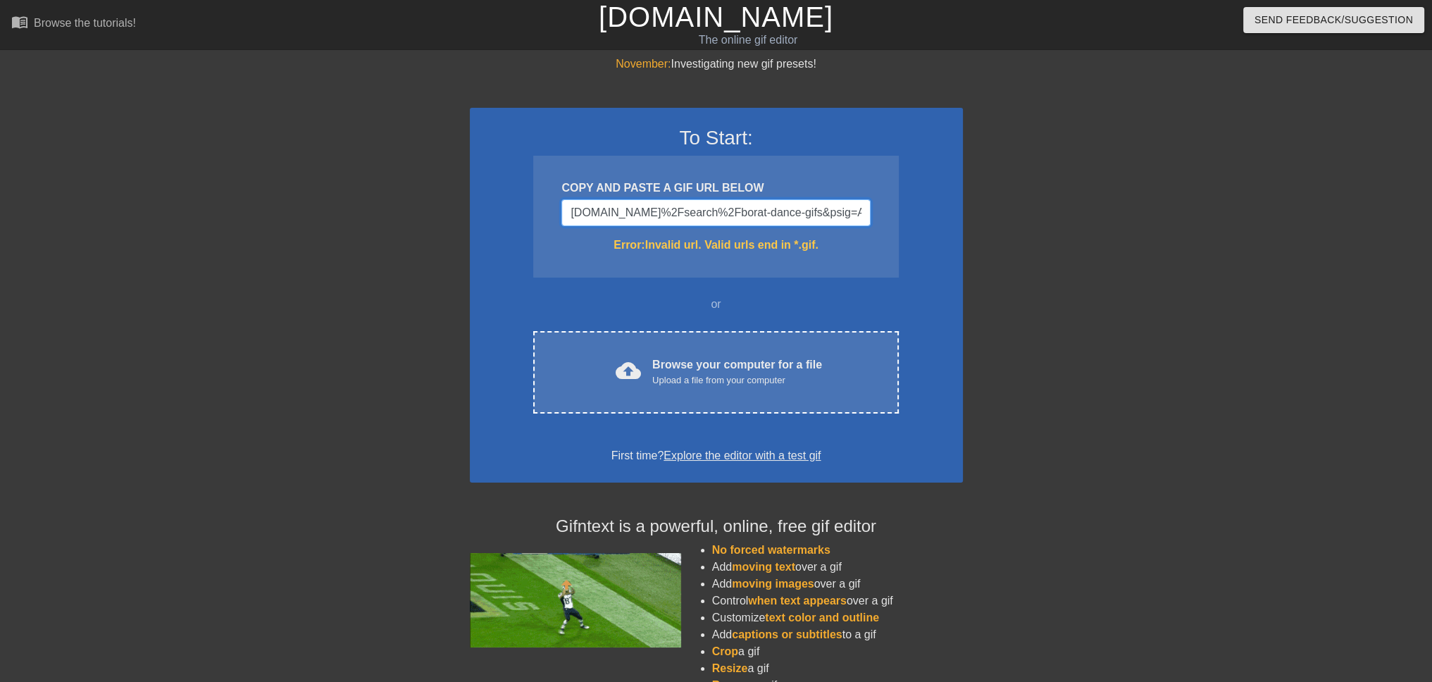
click at [447, 214] on div "November: Investigating new gif presets! To Start: COPY AND PASTE A GIF URL BEL…" at bounding box center [716, 414] width 1432 height 717
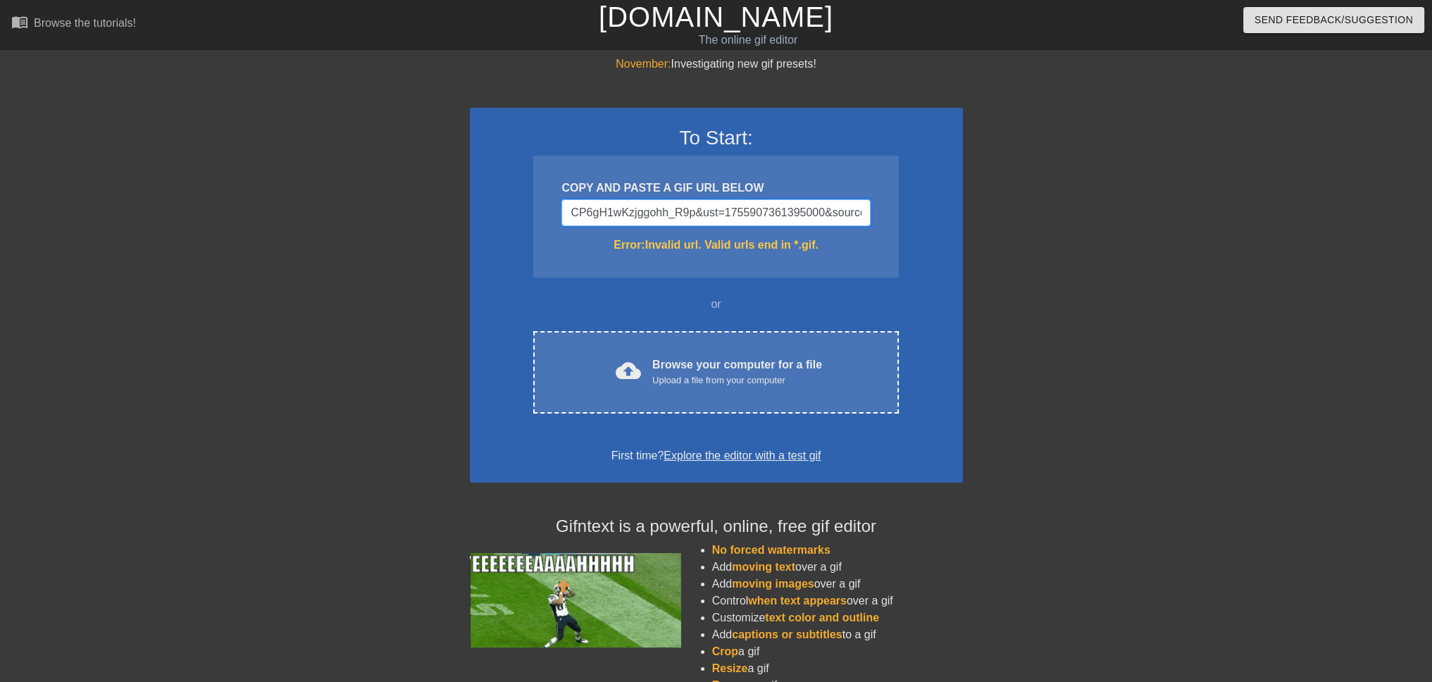
drag, startPoint x: 793, startPoint y: 216, endPoint x: 387, endPoint y: 213, distance: 405.8
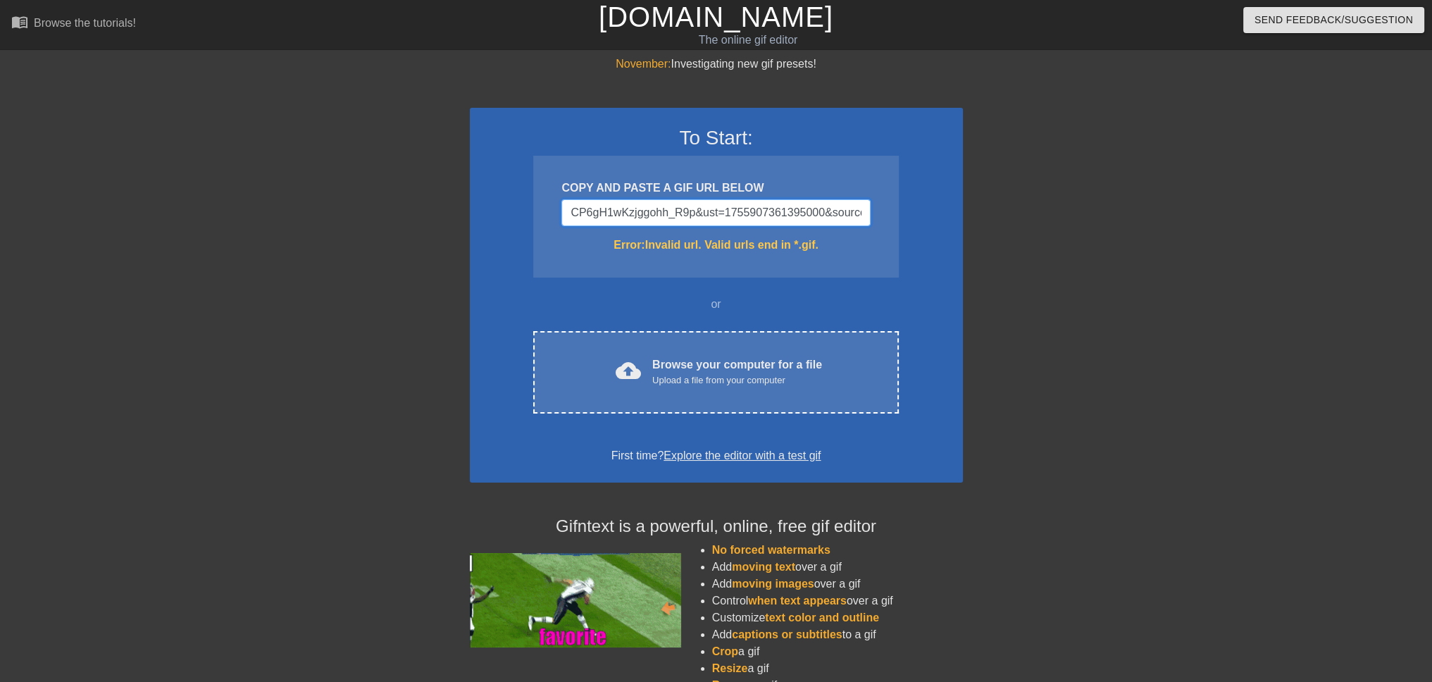
click at [387, 213] on div "November: Investigating new gif presets! To Start: COPY AND PASTE A GIF URL BEL…" at bounding box center [716, 414] width 1432 height 717
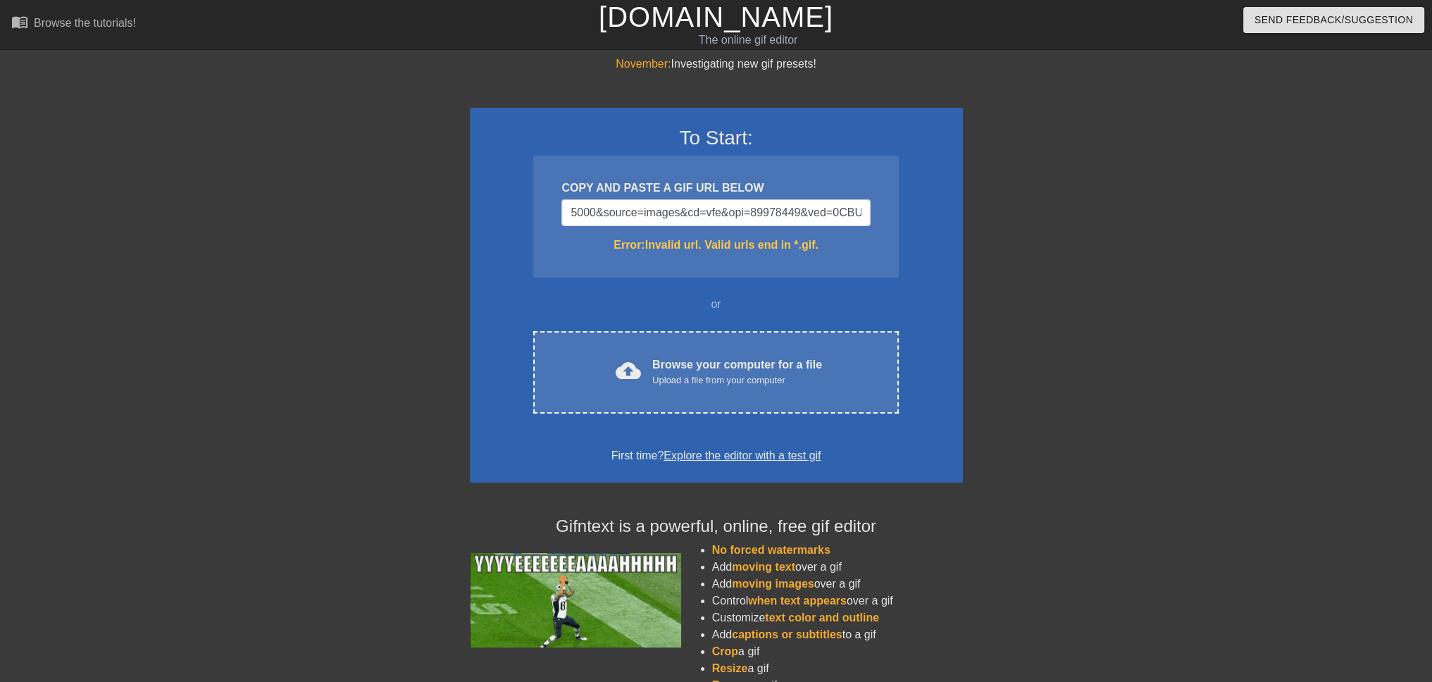
drag, startPoint x: 879, startPoint y: 211, endPoint x: 616, endPoint y: 208, distance: 262.8
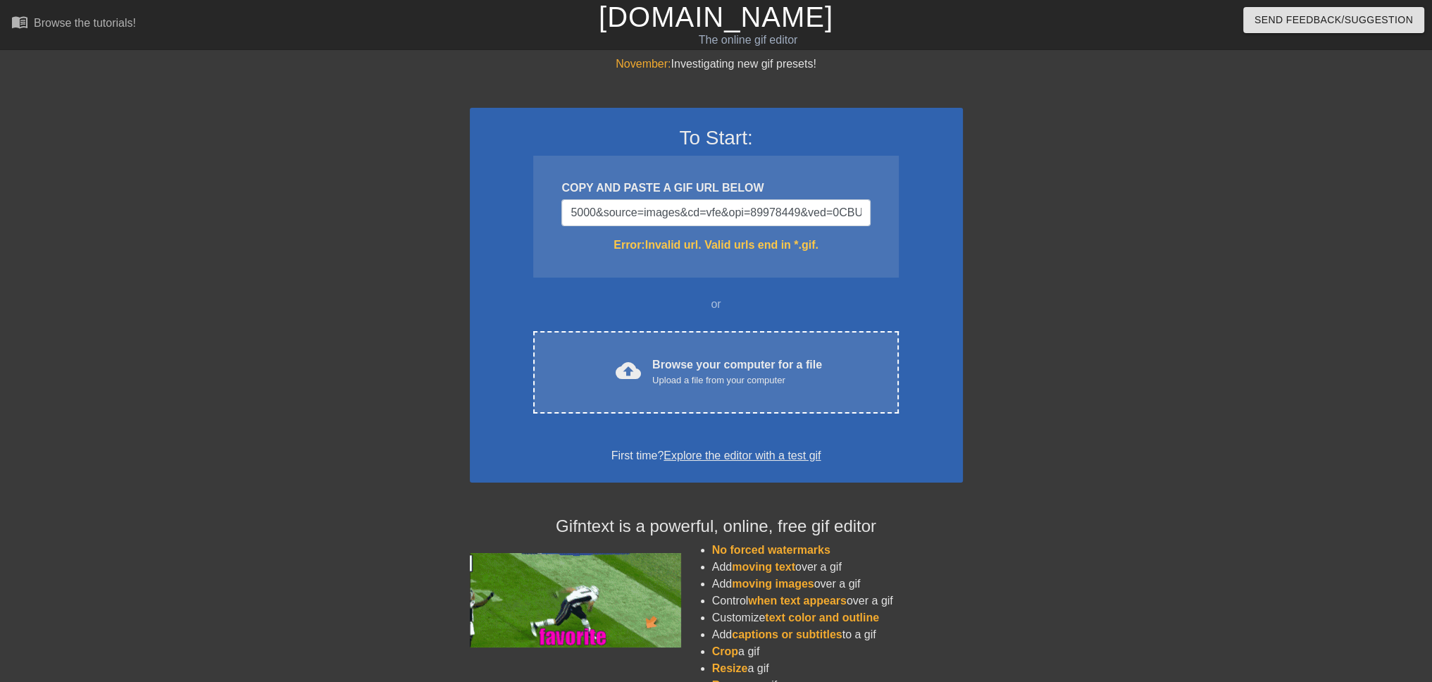
click at [616, 208] on div "COPY AND PASTE A GIF URL BELOW 5000&source=images&cd=vfe&opi=89978449&ved=0CBUQ…" at bounding box center [715, 217] width 365 height 122
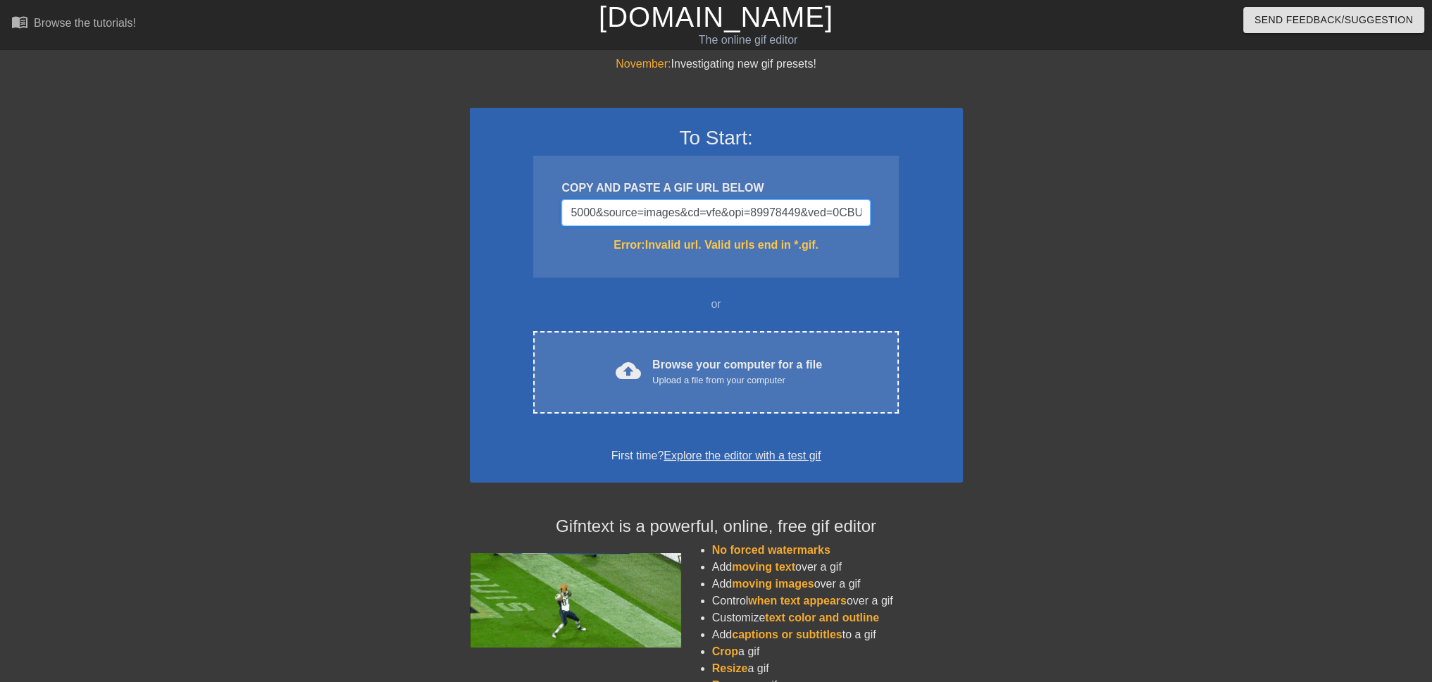
drag, startPoint x: 837, startPoint y: 212, endPoint x: 617, endPoint y: 209, distance: 219.8
click at [462, 208] on div "November: Investigating new gif presets! To Start: COPY AND PASTE A GIF URL BEL…" at bounding box center [716, 414] width 1432 height 717
type input "0CBUQjRxqFwoTCJDj1-WOnY8DFQAAAAAdAAAAABA_"
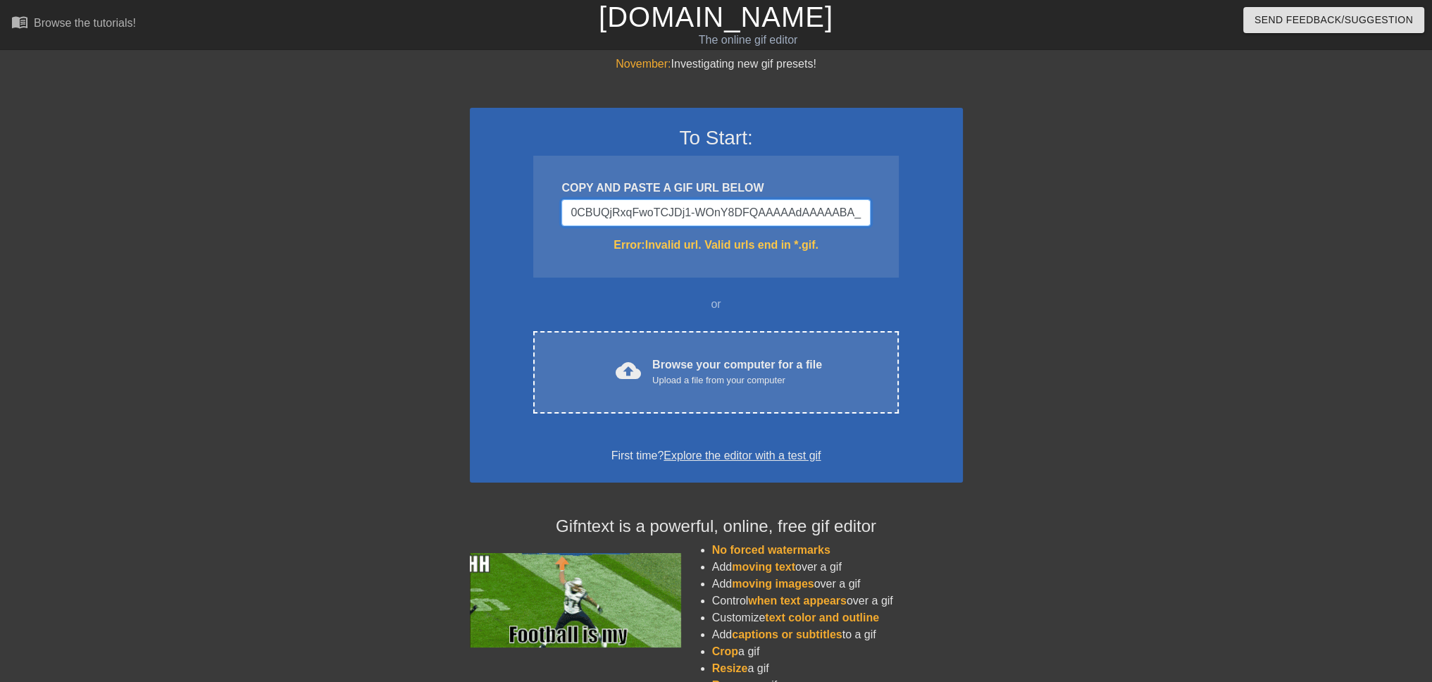
drag, startPoint x: 860, startPoint y: 211, endPoint x: 498, endPoint y: 209, distance: 362.1
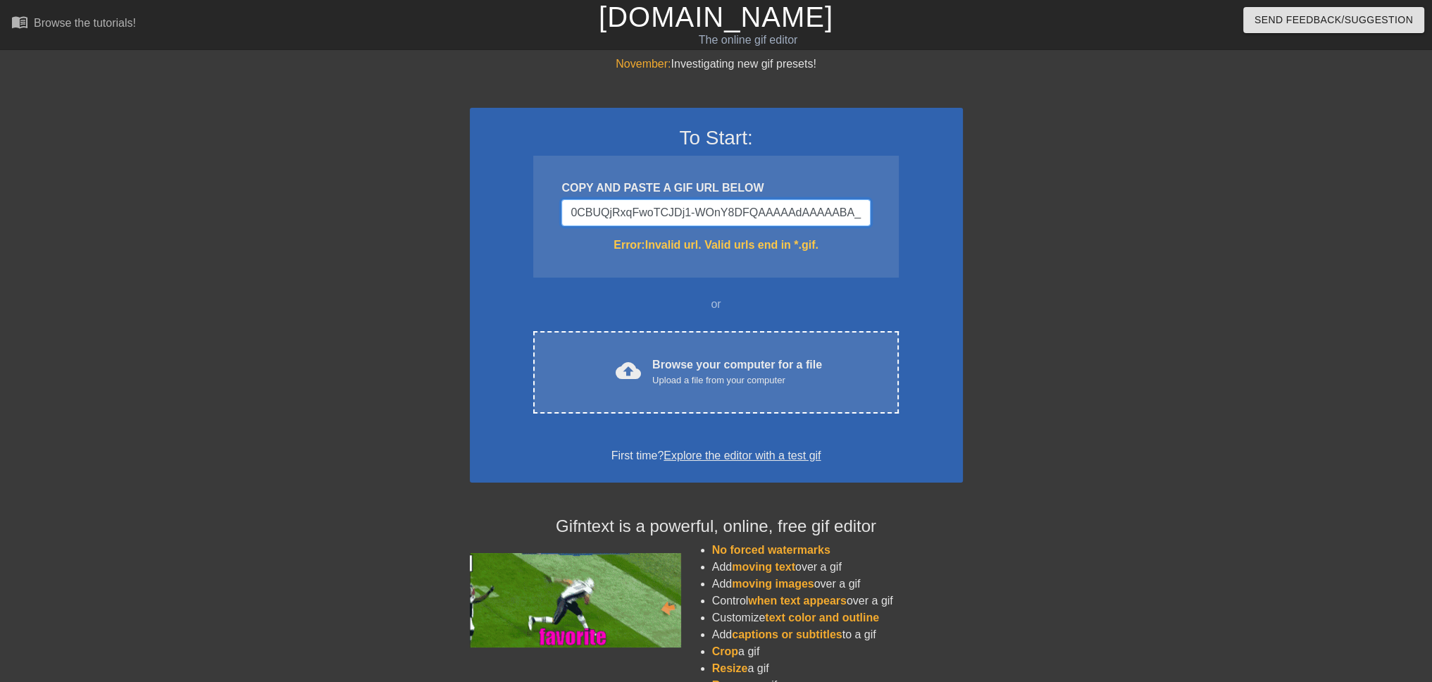
click at [441, 210] on div "November: Investigating new gif presets! To Start: COPY AND PASTE A GIF URL BEL…" at bounding box center [716, 414] width 1432 height 717
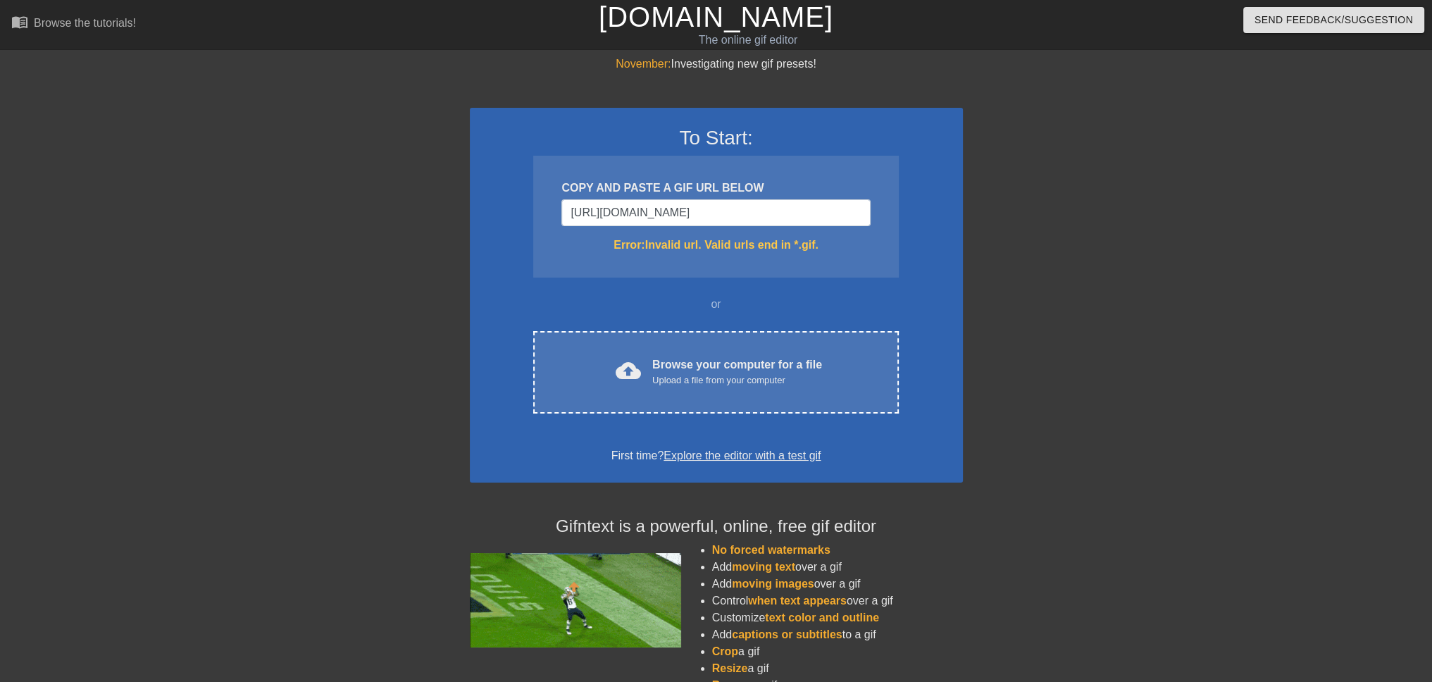
click at [761, 261] on div "COPY AND PASTE A GIF URL BELOW [URL][DOMAIN_NAME] Error: Invalid url. Valid url…" at bounding box center [715, 217] width 365 height 122
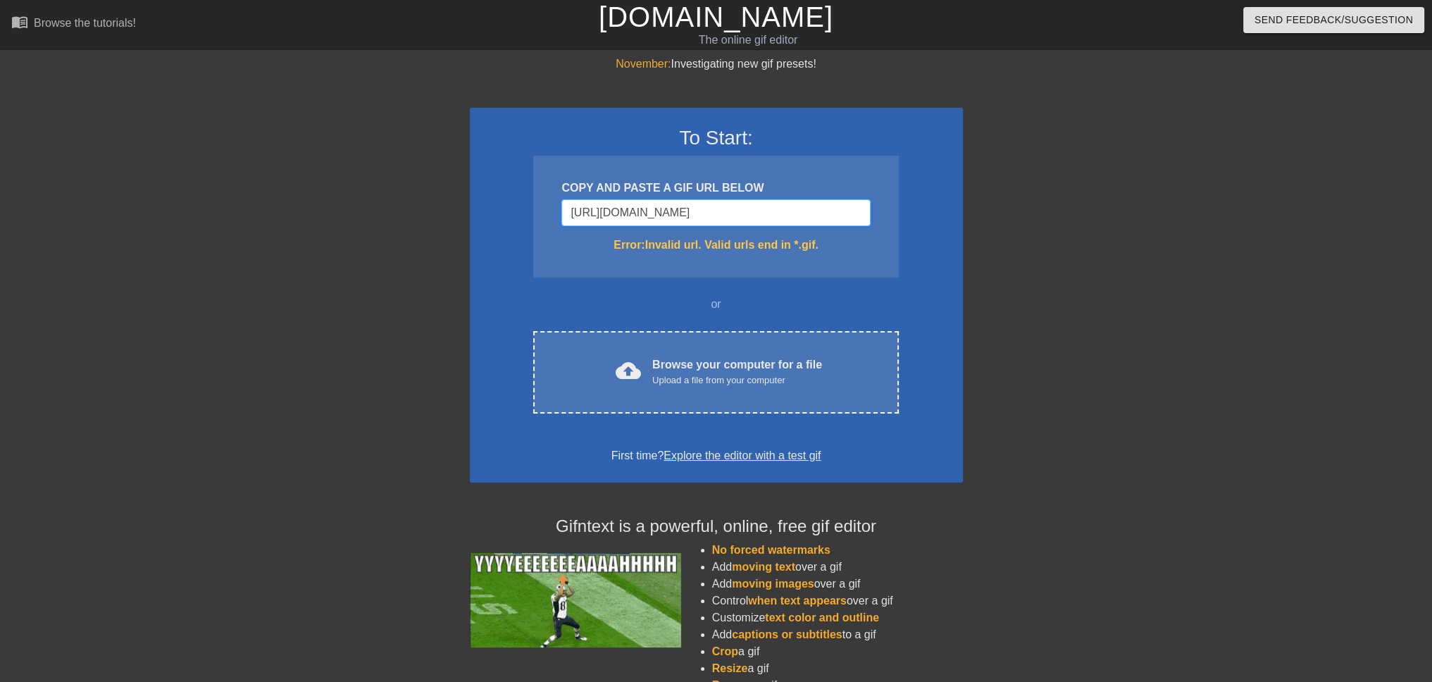
drag, startPoint x: 850, startPoint y: 213, endPoint x: 502, endPoint y: 204, distance: 348.9
click at [502, 206] on div "To Start: COPY AND PASTE A GIF URL BELOW [URL][DOMAIN_NAME] Error: Invalid url.…" at bounding box center [716, 295] width 493 height 375
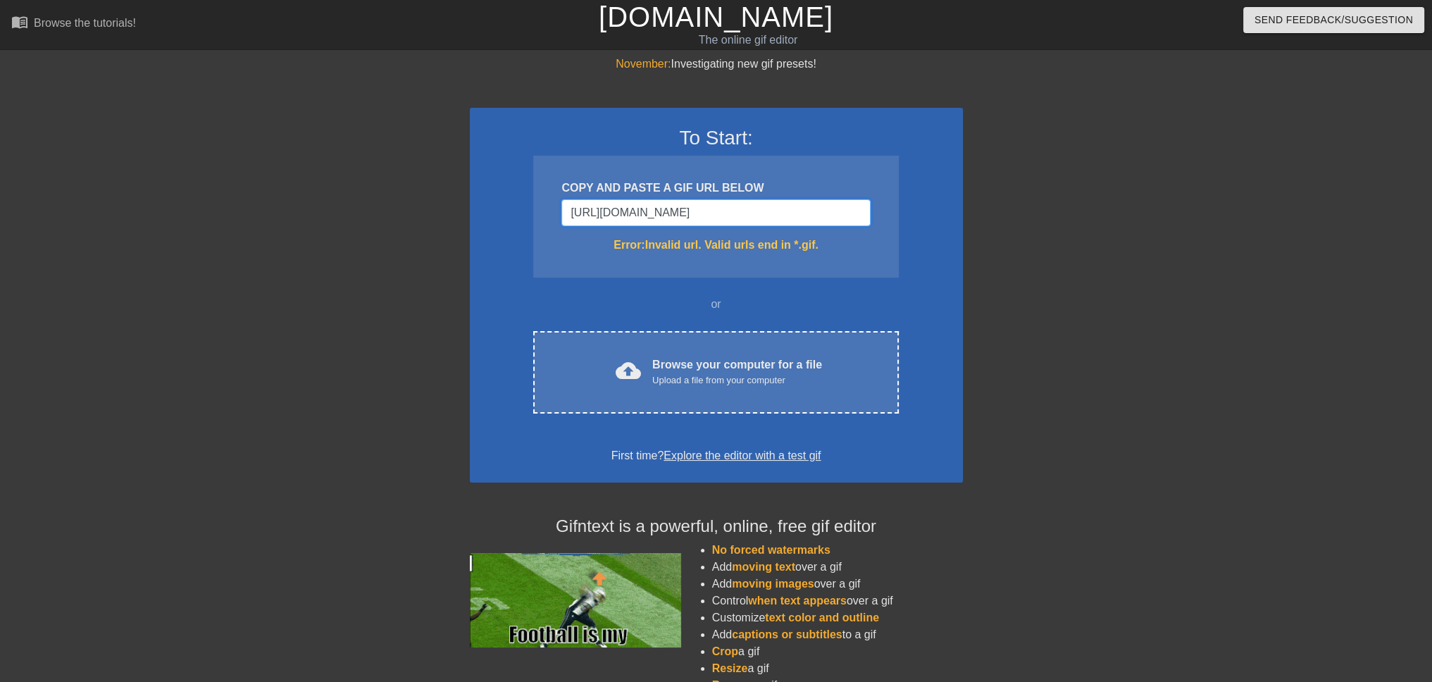
type input "44631072"
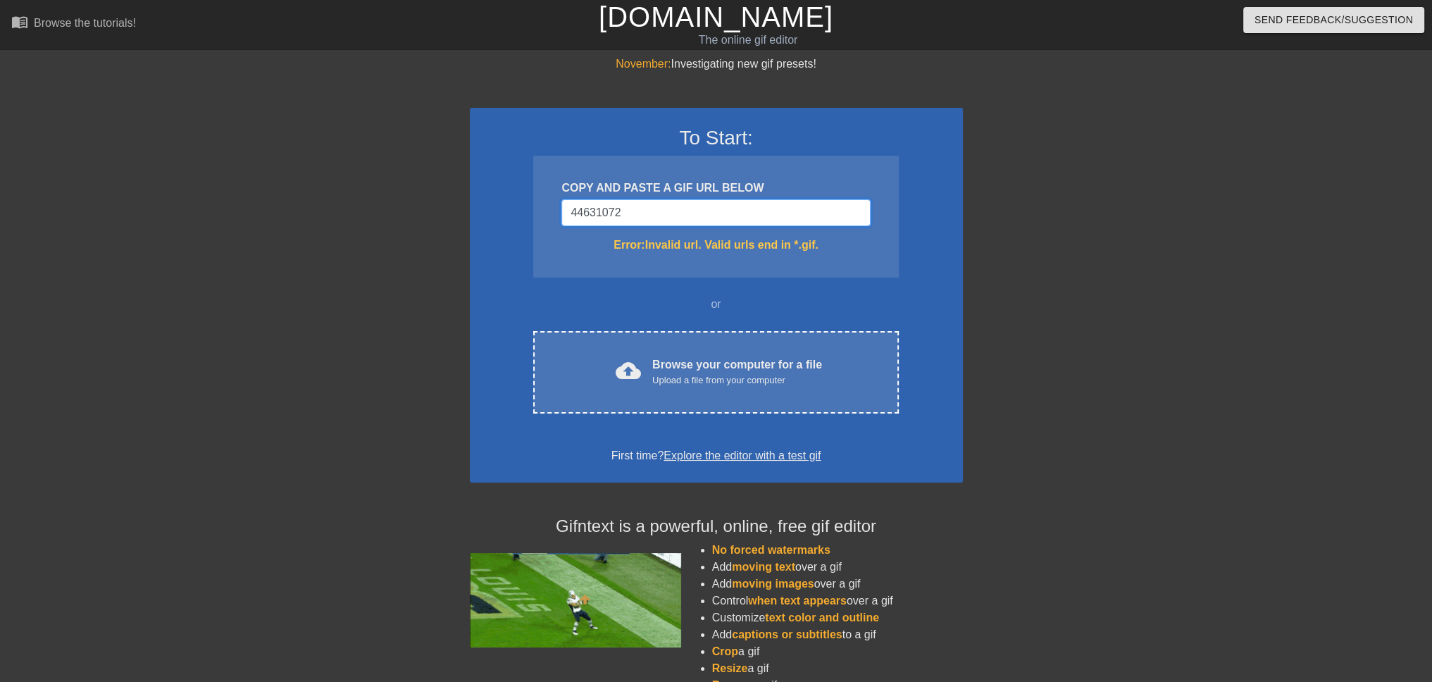
drag, startPoint x: 840, startPoint y: 210, endPoint x: 519, endPoint y: 208, distance: 322.0
click at [516, 209] on div "To Start: COPY AND PASTE A GIF URL BELOW 44631072 Error: Invalid url. Valid url…" at bounding box center [716, 295] width 493 height 375
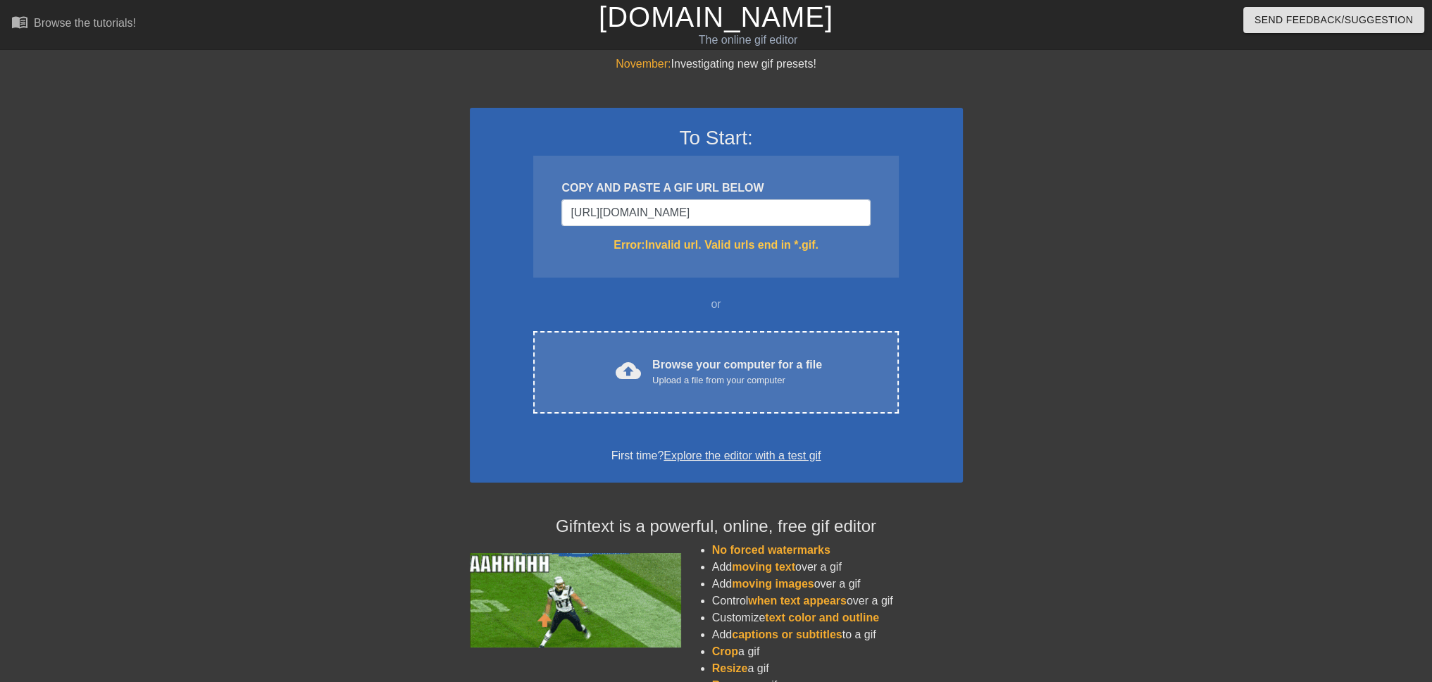
click at [726, 260] on div "COPY AND PASTE A GIF URL BELOW [URL][DOMAIN_NAME] Error: Invalid url. Valid url…" at bounding box center [715, 217] width 365 height 122
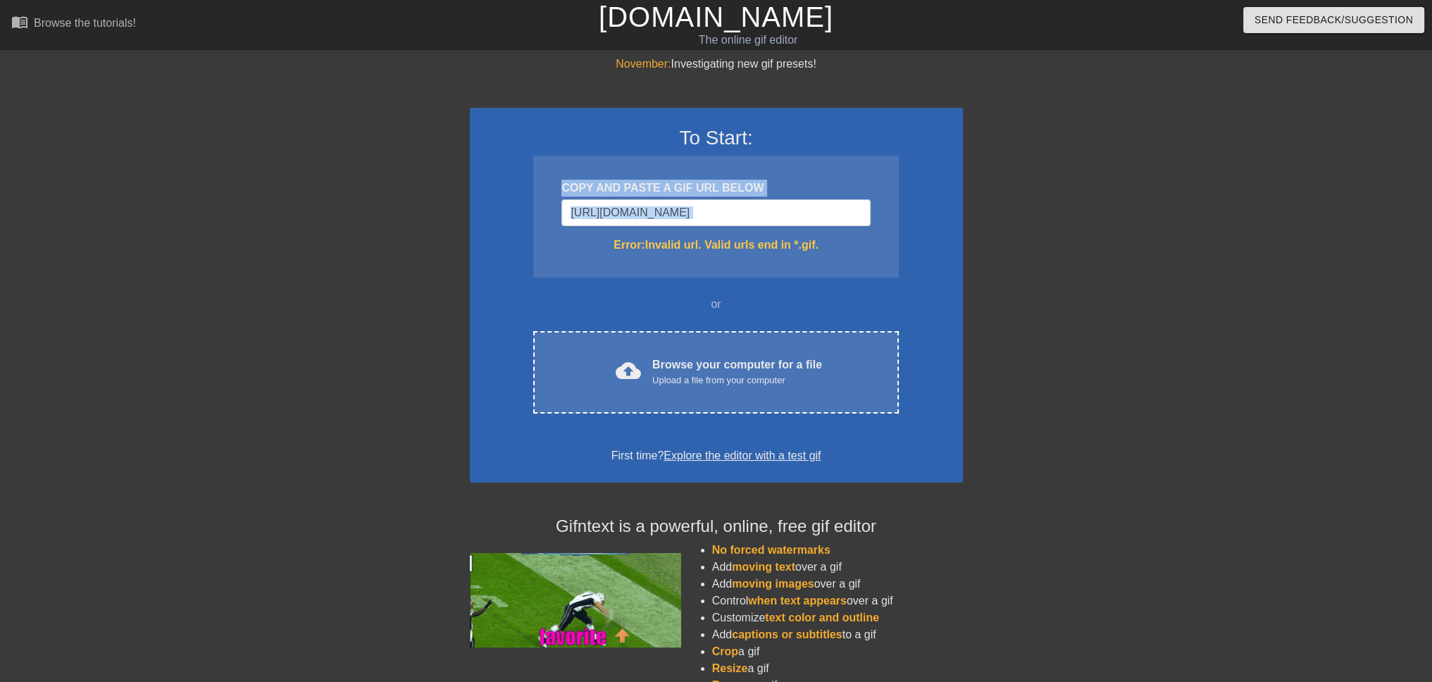
drag, startPoint x: 871, startPoint y: 211, endPoint x: 476, endPoint y: 213, distance: 395.9
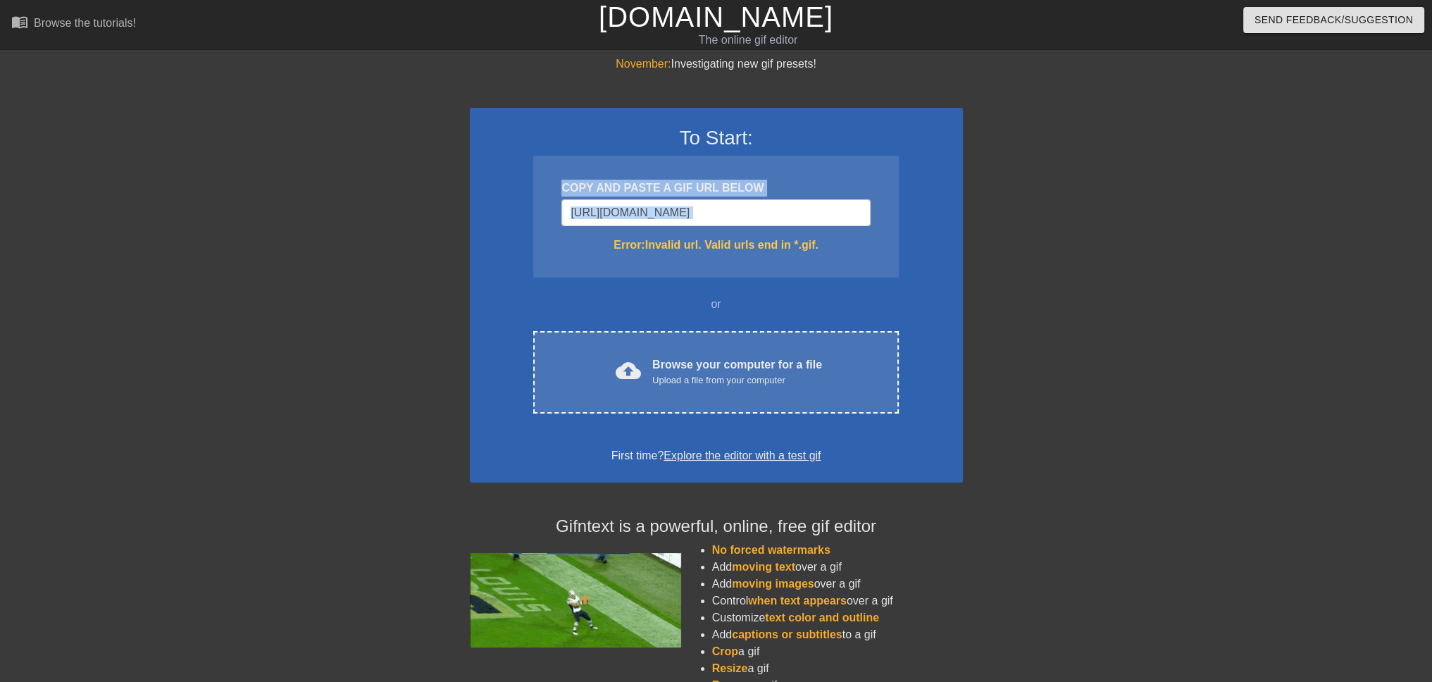
click at [476, 213] on div "To Start: COPY AND PASTE A GIF URL BELOW [URL][DOMAIN_NAME] Error: Invalid url.…" at bounding box center [716, 295] width 493 height 375
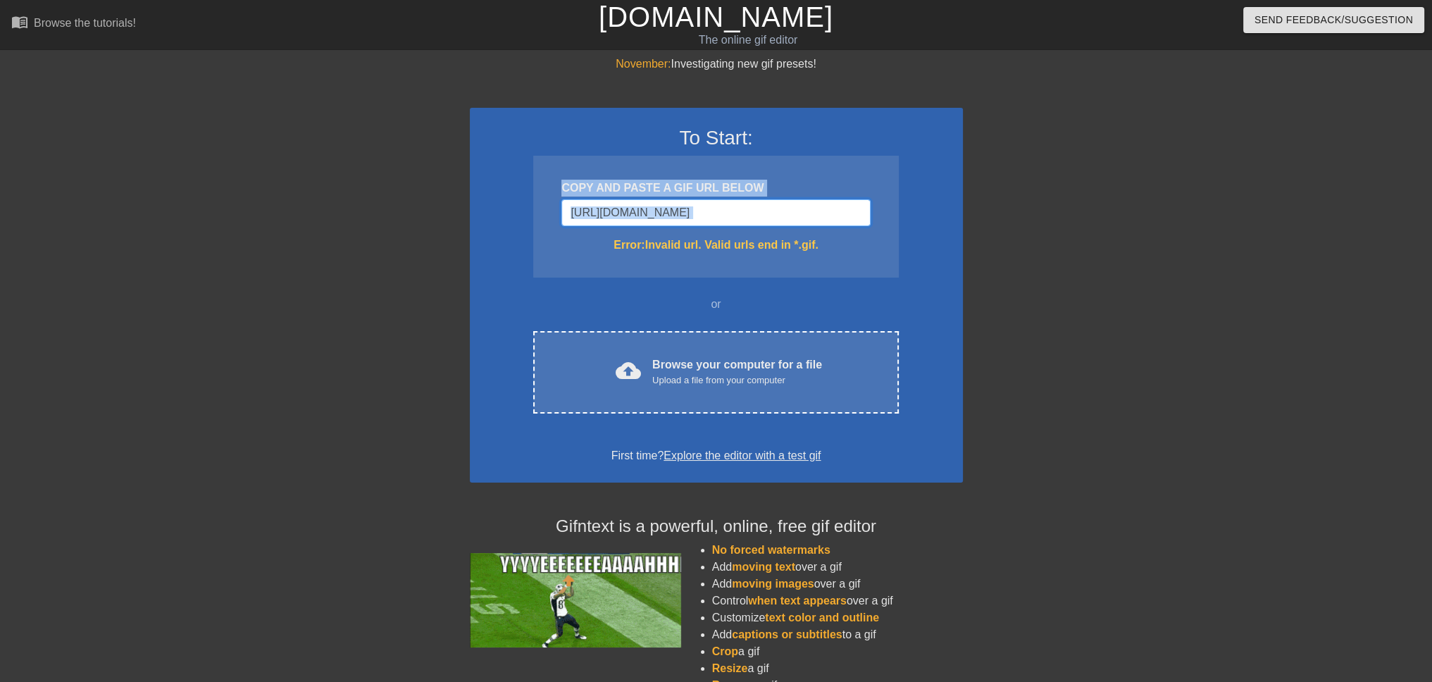
click at [800, 215] on input "[URL][DOMAIN_NAME]" at bounding box center [716, 212] width 309 height 27
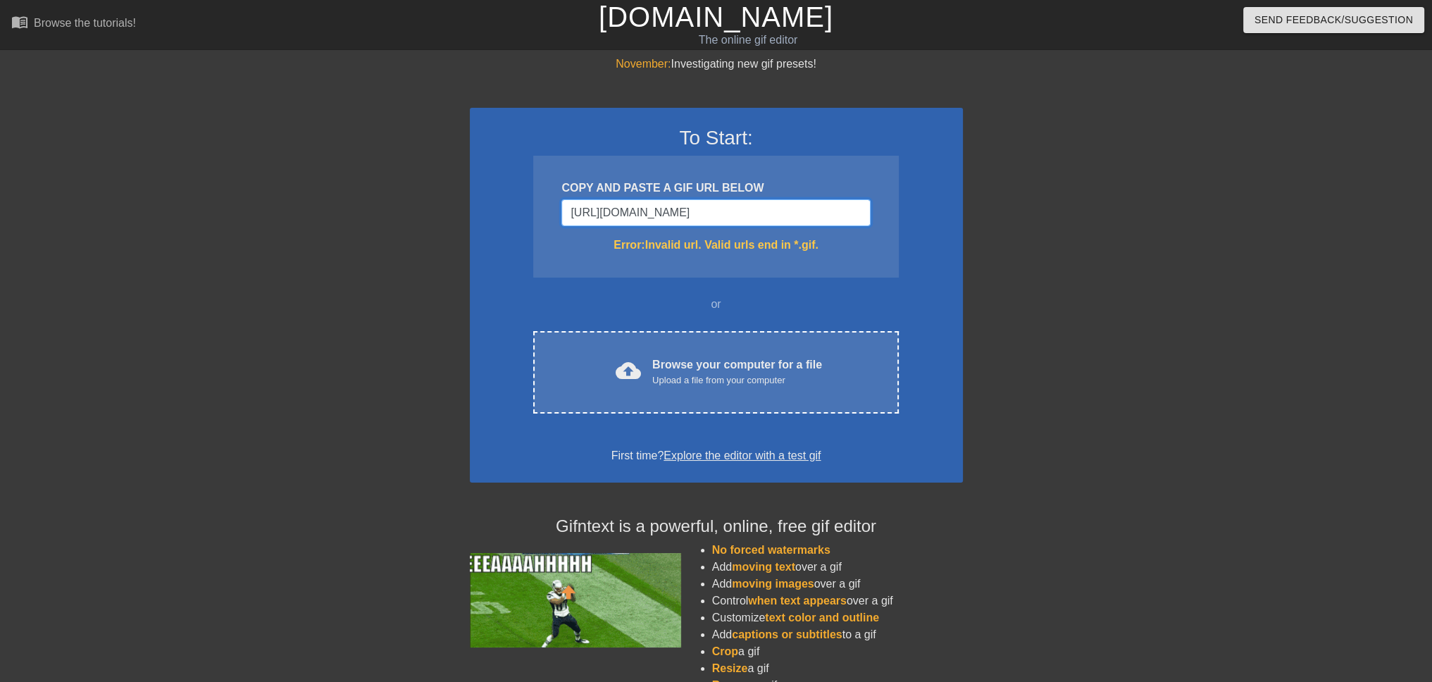
drag, startPoint x: 822, startPoint y: 213, endPoint x: 688, endPoint y: 206, distance: 134.7
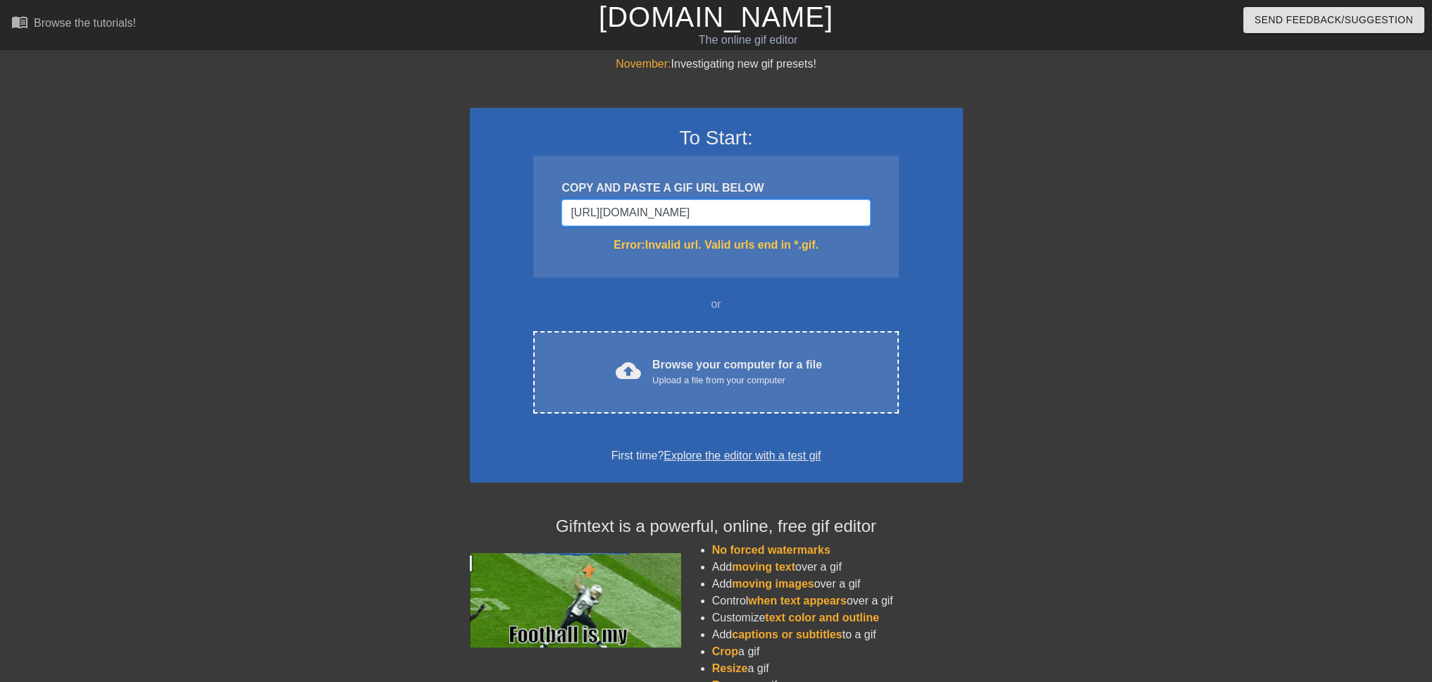
click at [577, 206] on input "[URL][DOMAIN_NAME]" at bounding box center [716, 212] width 309 height 27
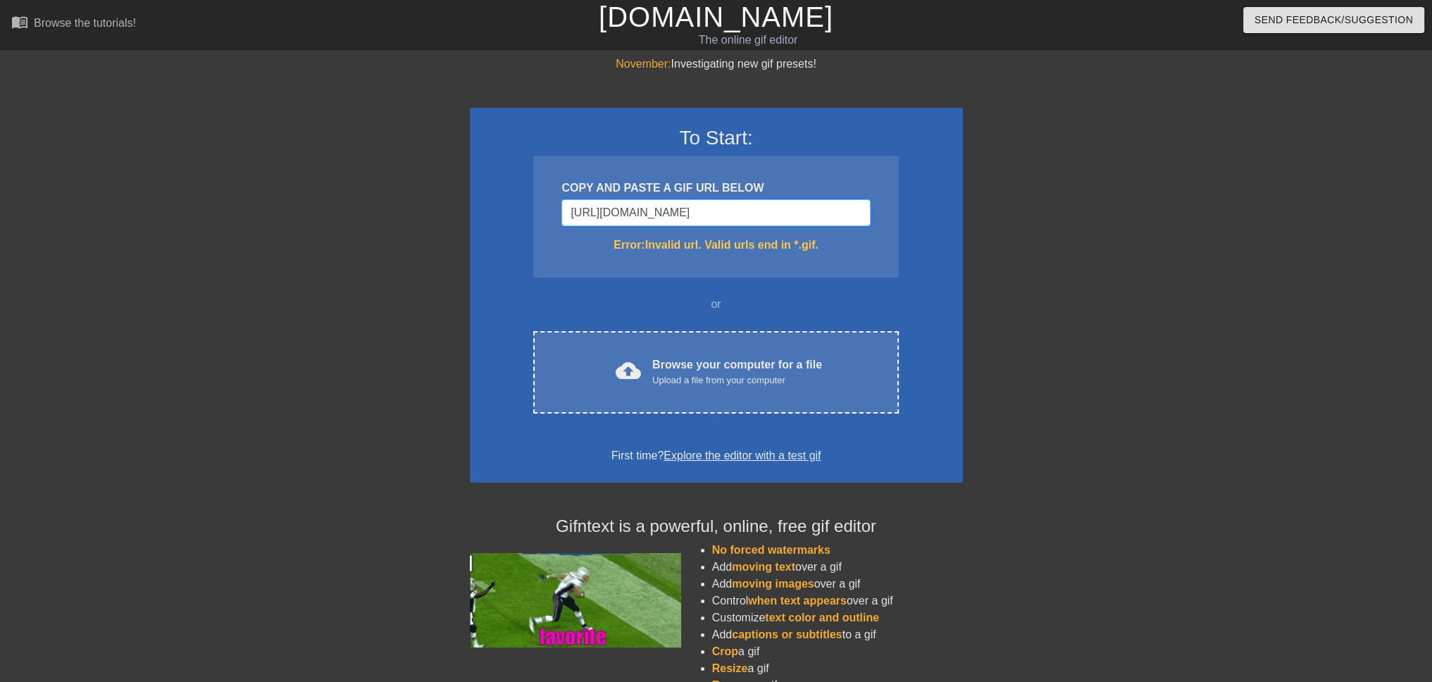
type input "h6324608135"
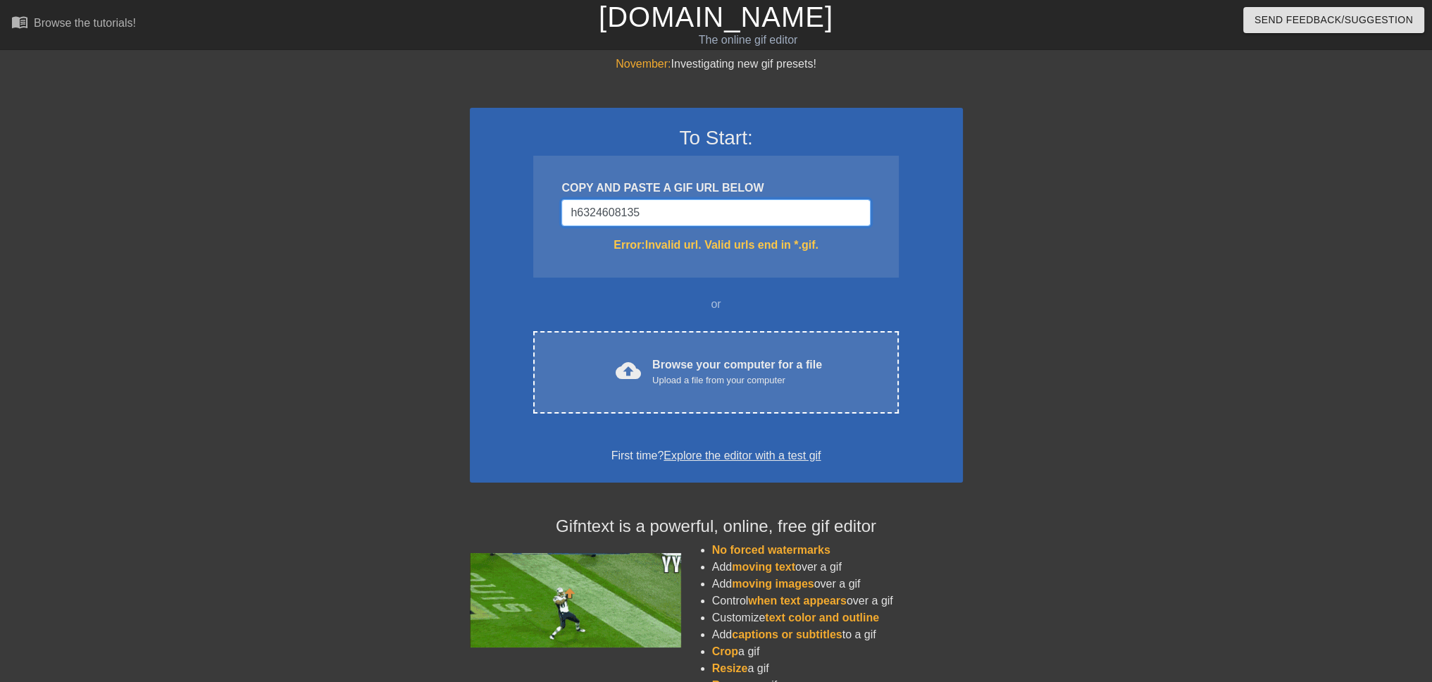
drag, startPoint x: 631, startPoint y: 213, endPoint x: 475, endPoint y: 211, distance: 156.4
click at [474, 211] on div "To Start: COPY AND PASTE A GIF URL BELOW h6324608135 Error: Invalid url. Valid …" at bounding box center [716, 295] width 493 height 375
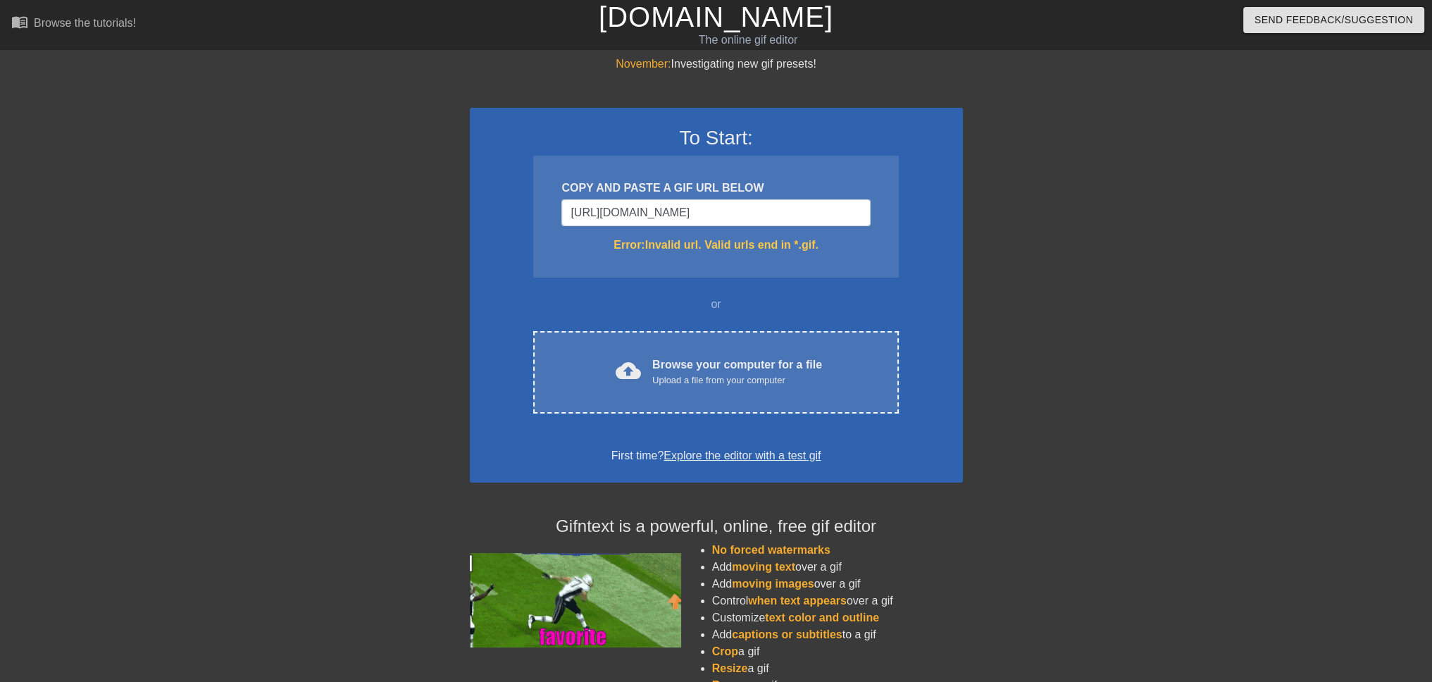
click at [682, 240] on div "Error: Invalid url. Valid urls end in *.gif." at bounding box center [716, 245] width 309 height 17
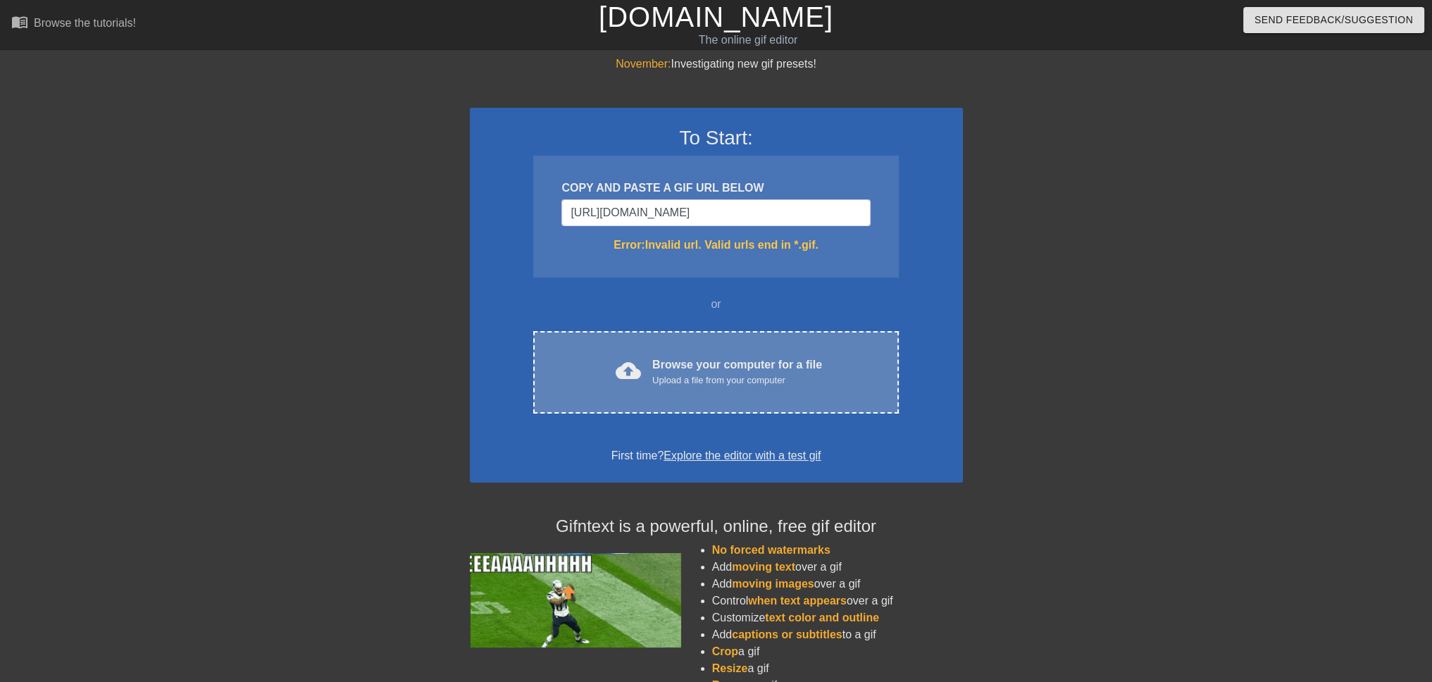
click at [727, 340] on div "cloud_upload Browse your computer for a file Upload a file from your computer C…" at bounding box center [715, 372] width 365 height 82
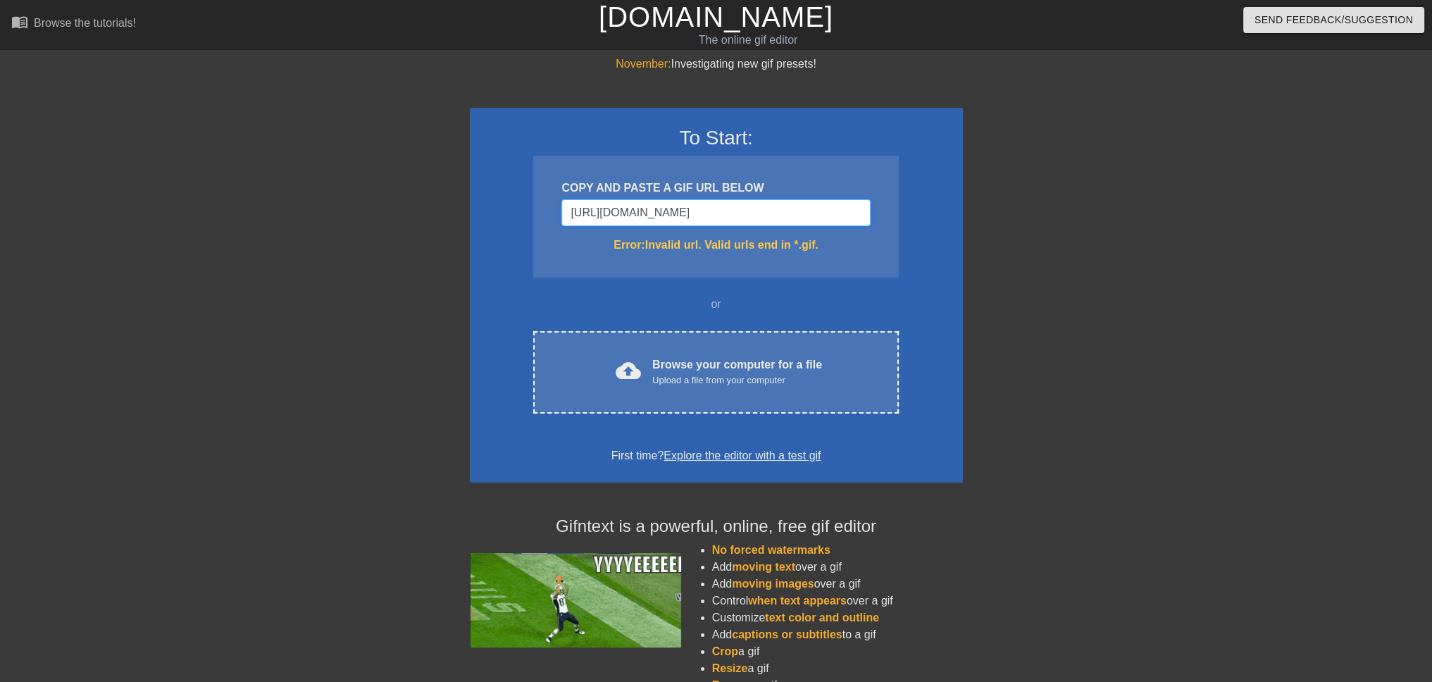
drag, startPoint x: 800, startPoint y: 211, endPoint x: 508, endPoint y: 240, distance: 293.1
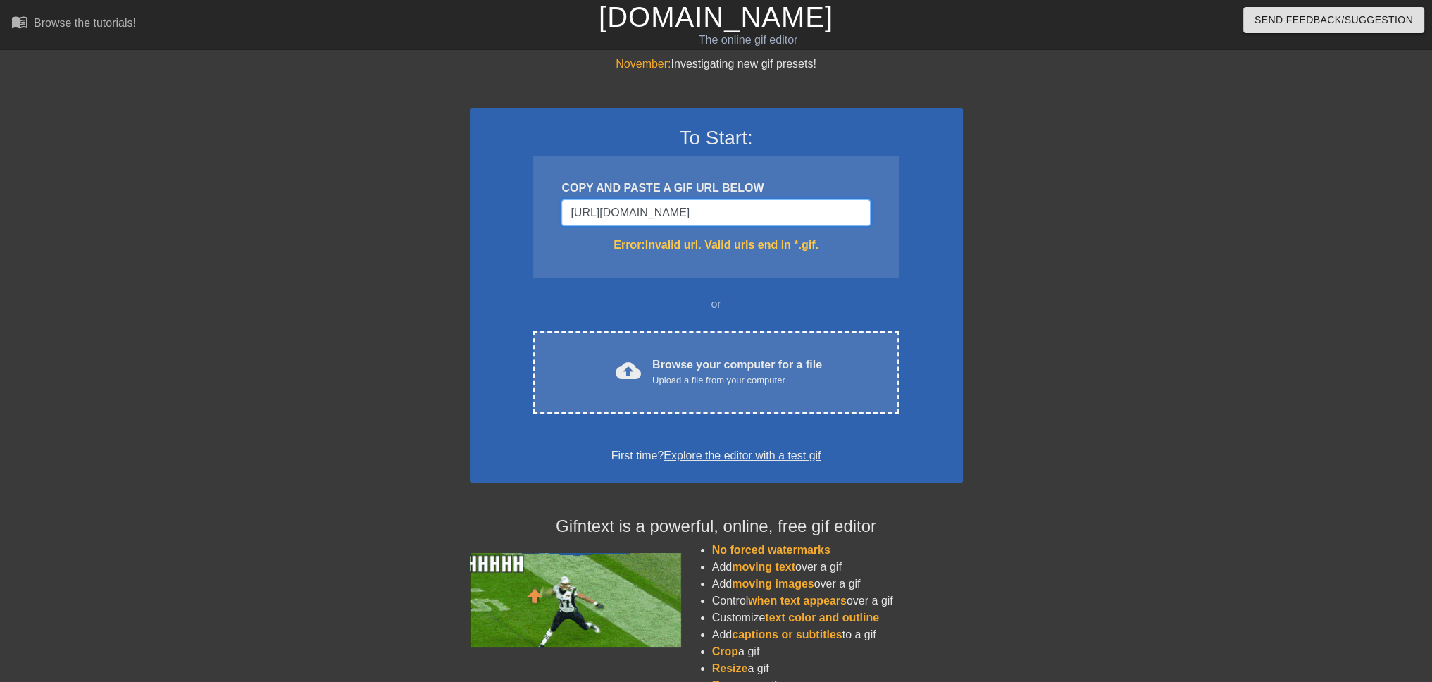
click at [504, 241] on div "To Start: COPY AND PASTE A GIF URL BELOW [URL][DOMAIN_NAME] Error: Invalid url.…" at bounding box center [716, 295] width 493 height 375
type input "m27tTsg0mSdO"
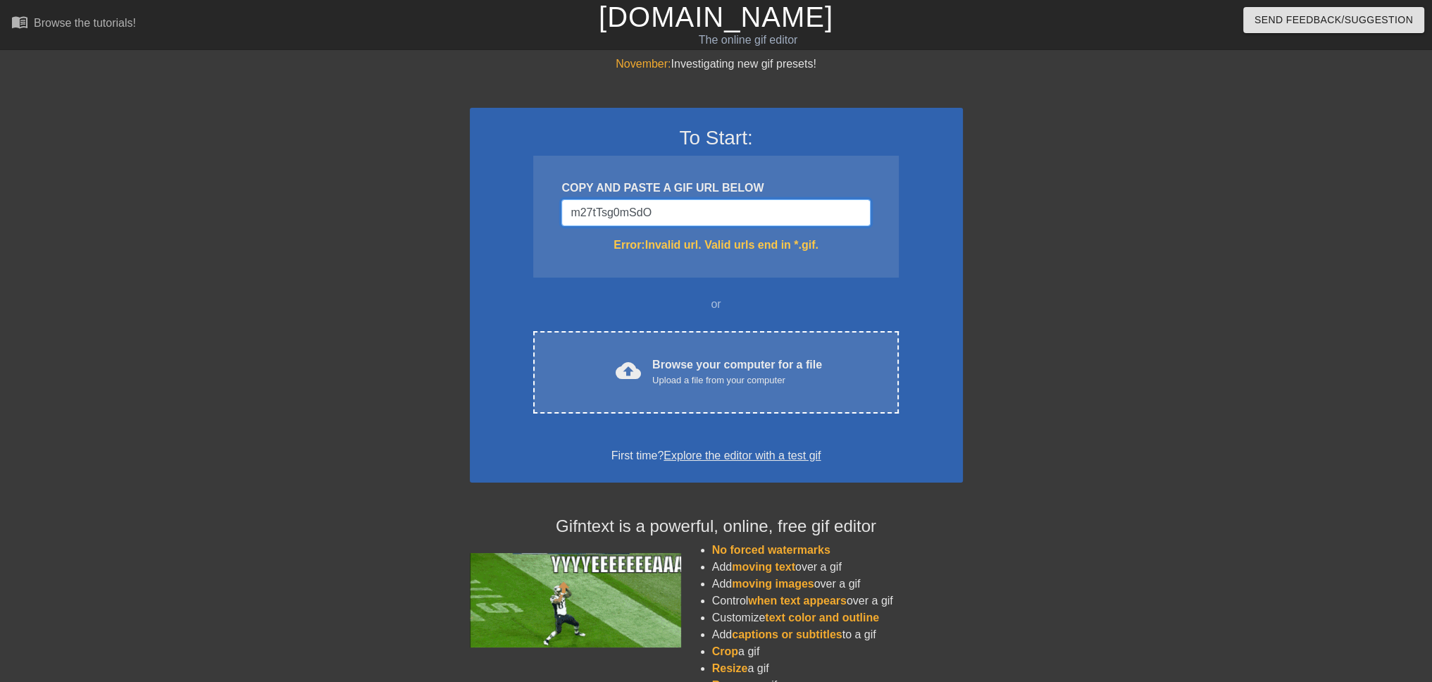
drag, startPoint x: 638, startPoint y: 214, endPoint x: 569, endPoint y: 210, distance: 69.2
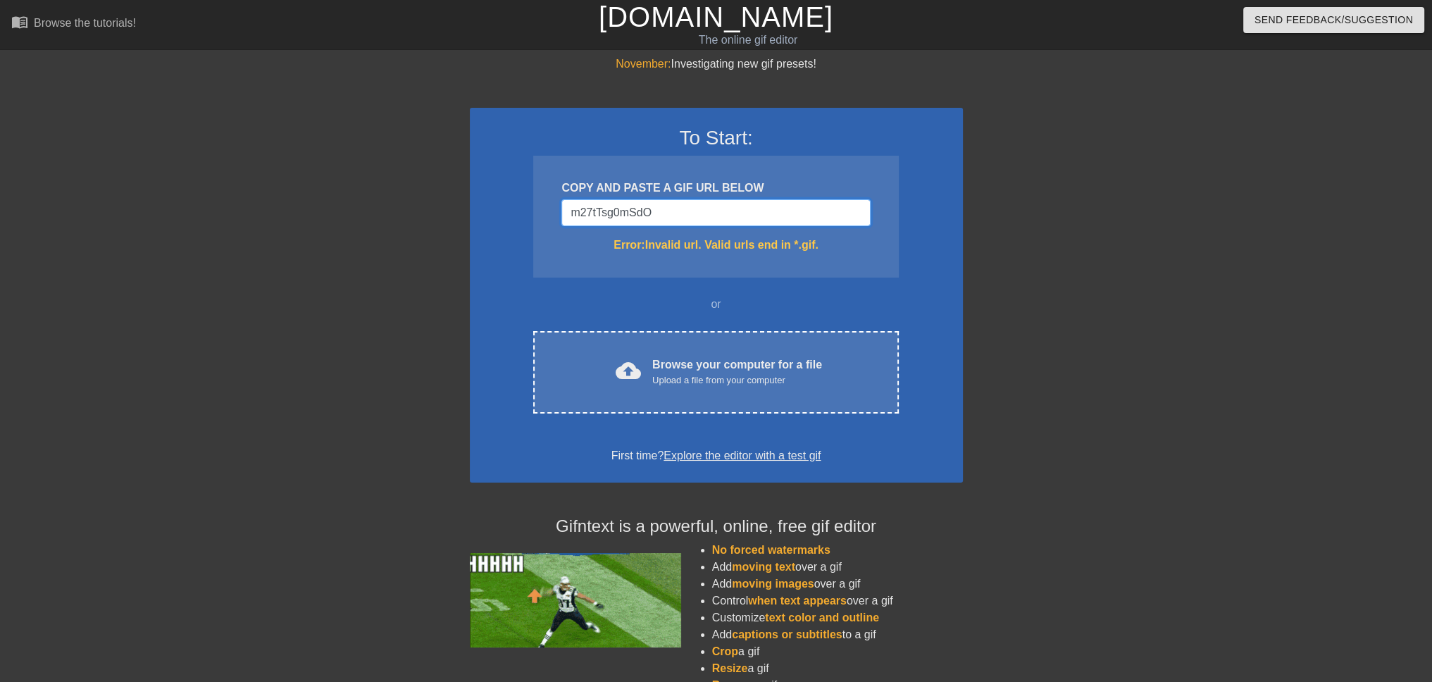
click at [562, 211] on input "m27tTsg0mSdO" at bounding box center [716, 212] width 309 height 27
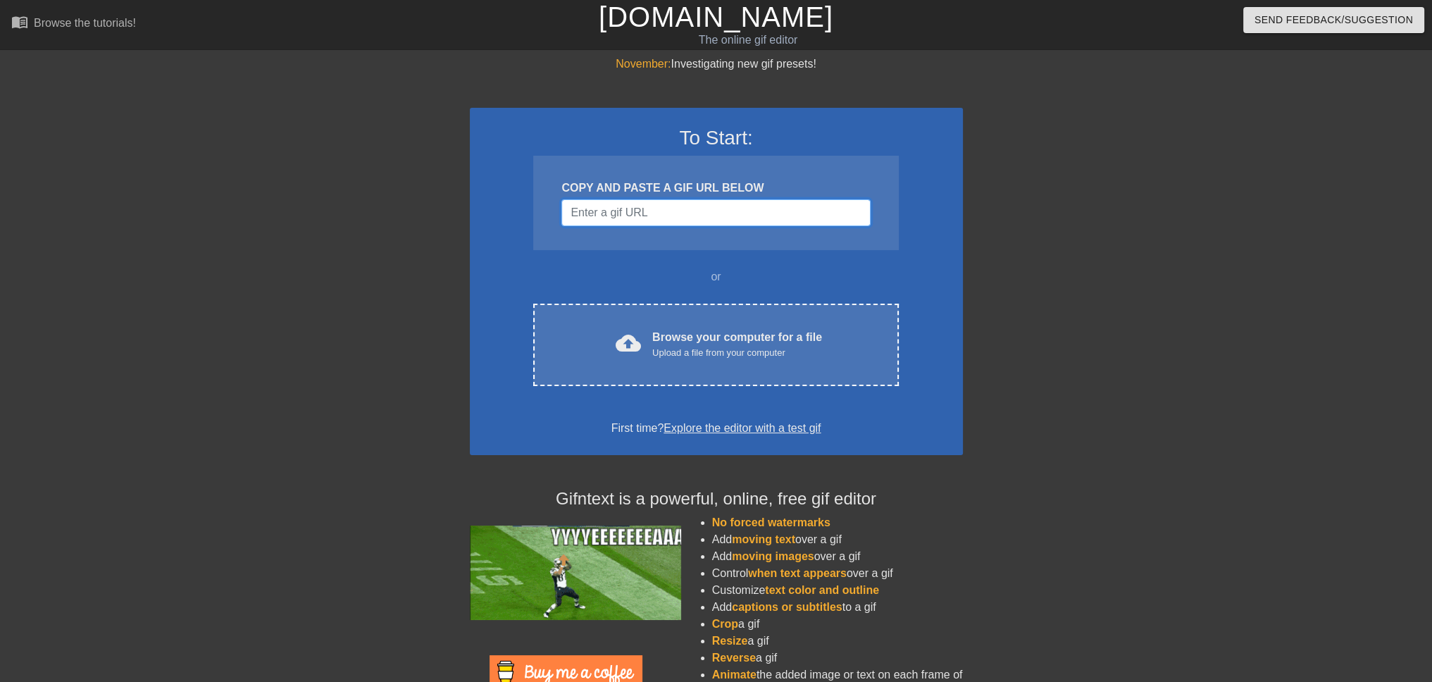
paste input "[URL][DOMAIN_NAME]"
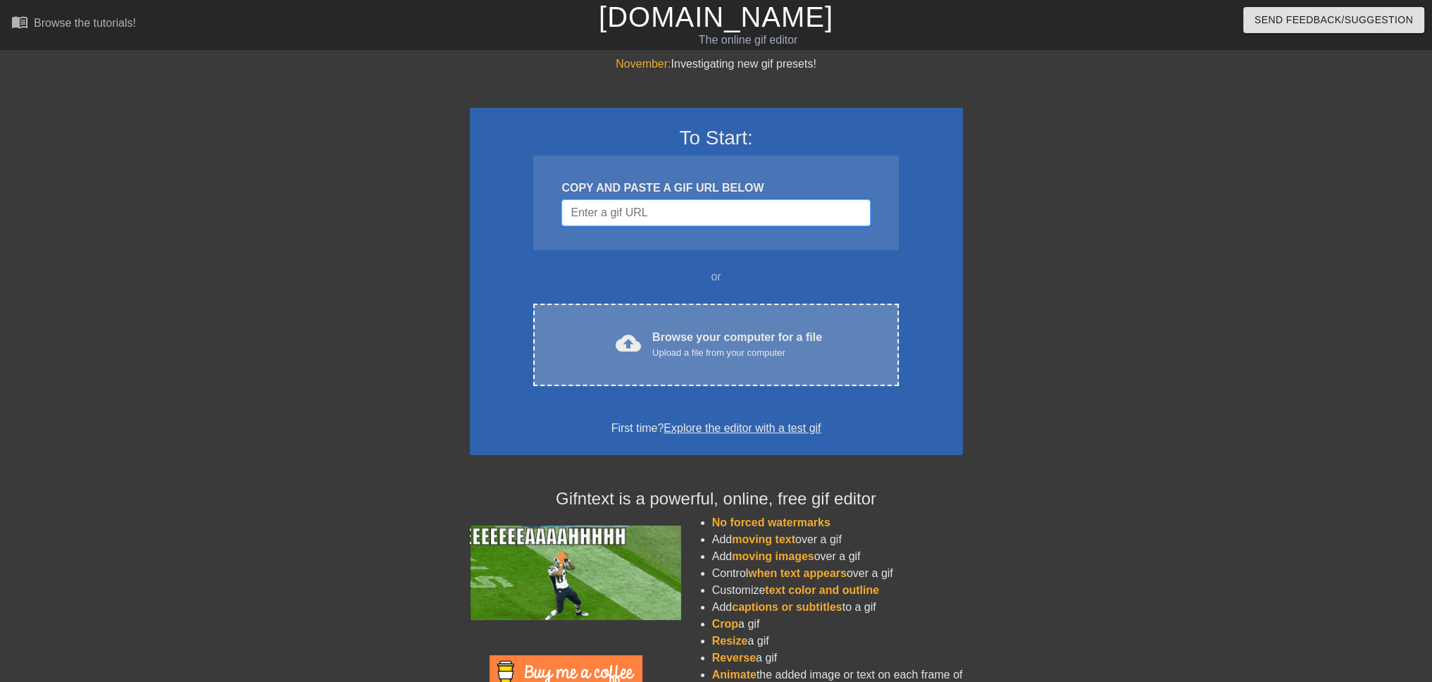
type input "[URL][DOMAIN_NAME]"
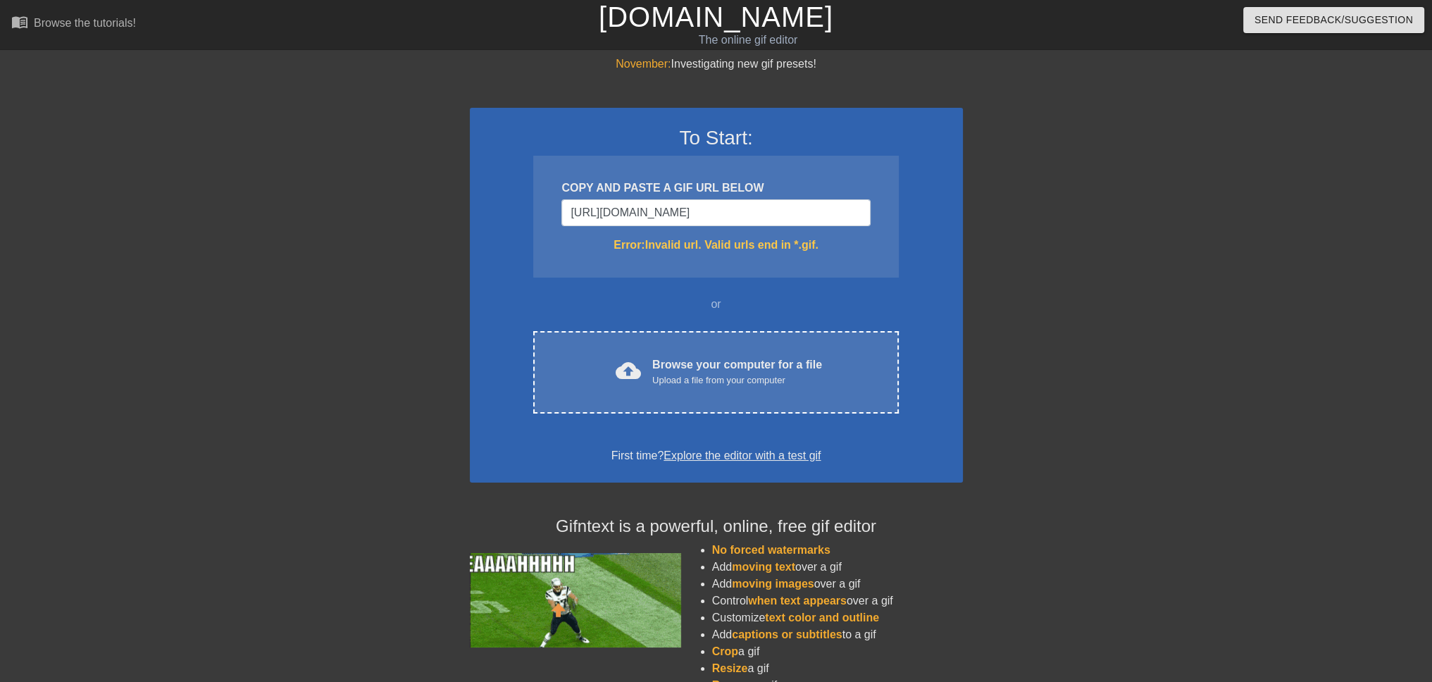
click at [741, 269] on div "COPY AND PASTE A GIF URL BELOW [URL][DOMAIN_NAME] Error: Invalid url. Valid url…" at bounding box center [715, 217] width 365 height 122
click at [831, 256] on div "COPY AND PASTE A GIF URL BELOW [URL][DOMAIN_NAME] Error: Invalid url. Valid url…" at bounding box center [715, 217] width 365 height 122
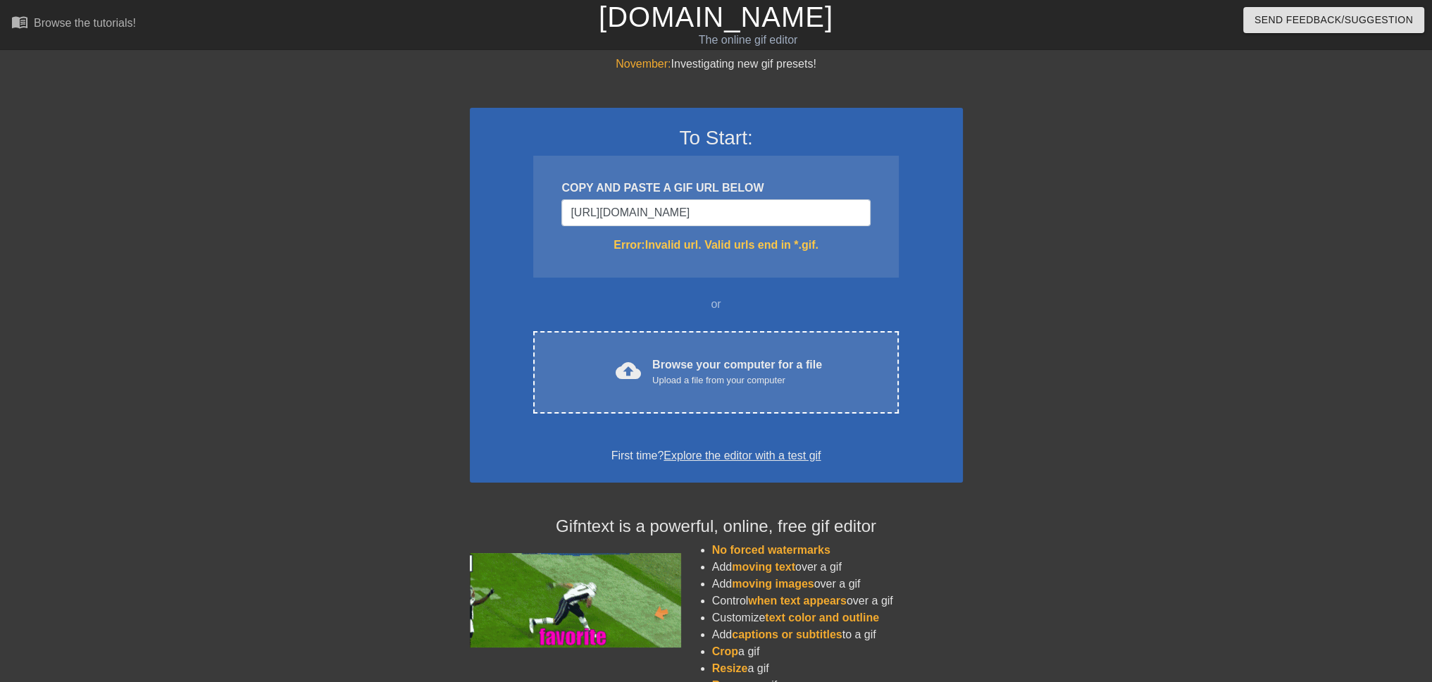
click at [834, 249] on div "Error: Invalid url. Valid urls end in *.gif." at bounding box center [716, 245] width 309 height 17
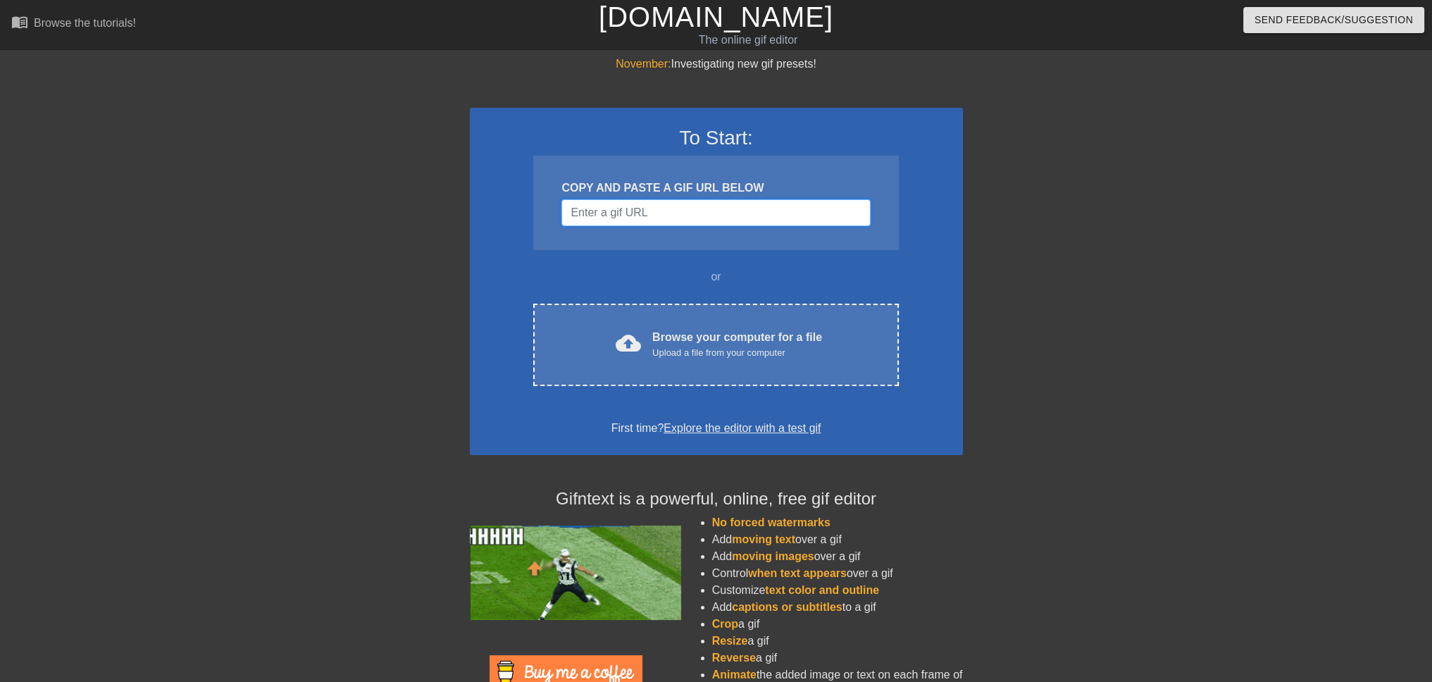
type input "https://www.google.com/imgres?q=borat%20party%20gif&imgurl=https%3A%2F%2Fmedia1…"
drag, startPoint x: 683, startPoint y: 219, endPoint x: 695, endPoint y: 267, distance: 49.6
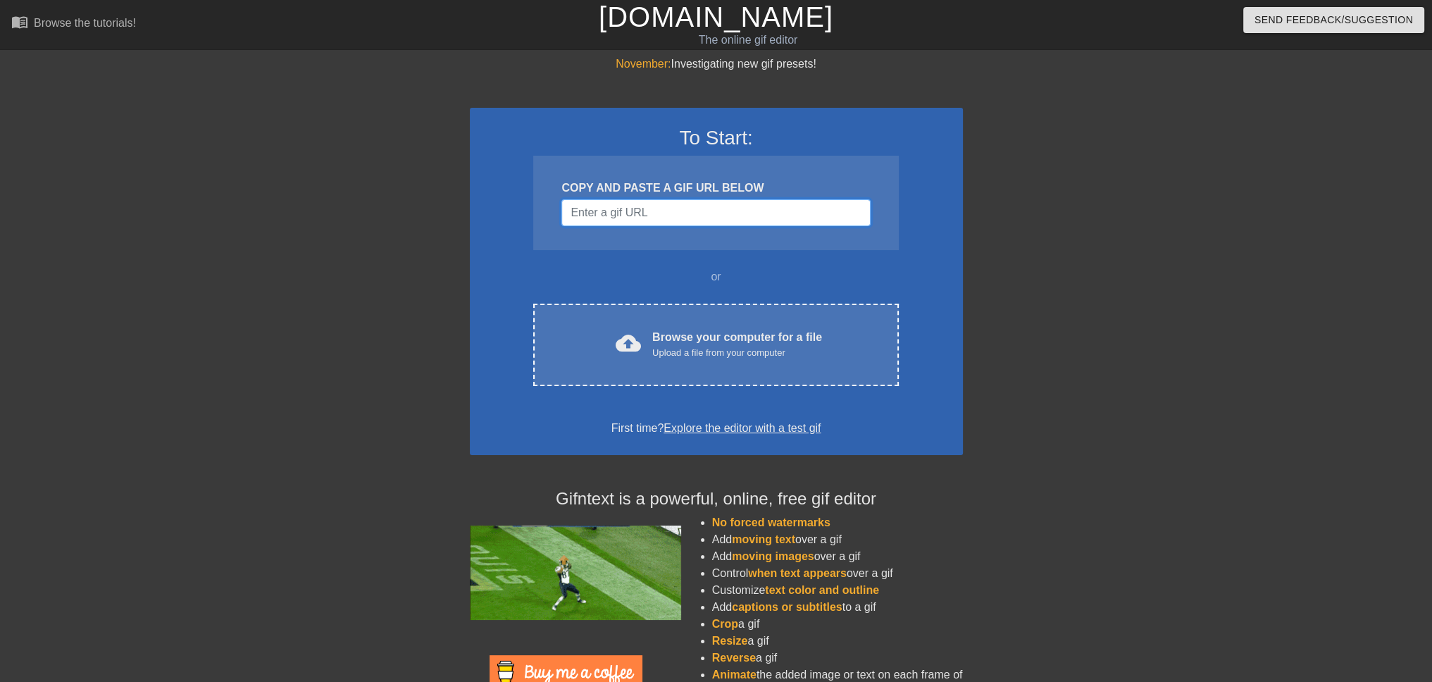
click at [682, 219] on input "Username" at bounding box center [716, 212] width 309 height 27
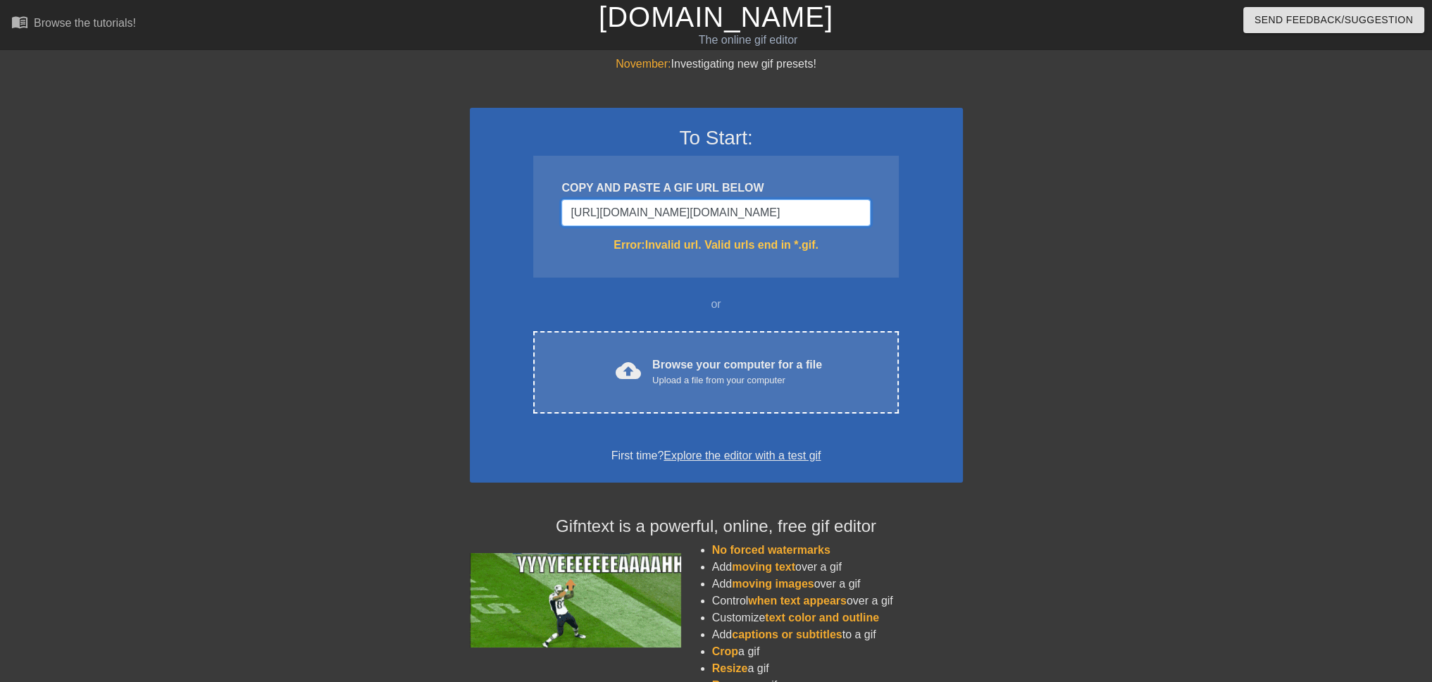
type input "https://www.google.com/url?sa=i&url=https%3A%2F%2Fgiphy.com%2Fexplore%2Fborat-d…"
drag, startPoint x: 733, startPoint y: 171, endPoint x: 727, endPoint y: 156, distance: 16.7
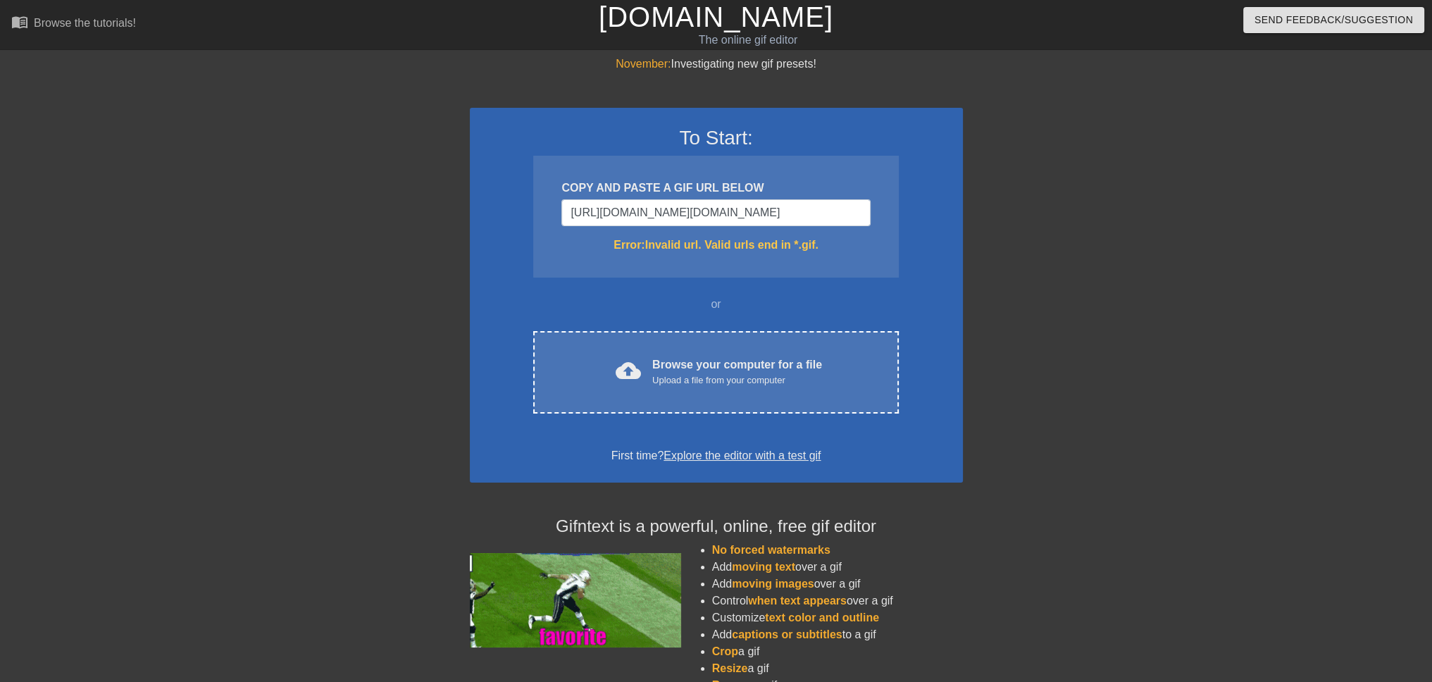
click at [733, 171] on div "COPY AND PASTE A GIF URL BELOW https://www.google.com/url?sa=i&url=https%3A%2F%…" at bounding box center [715, 217] width 365 height 122
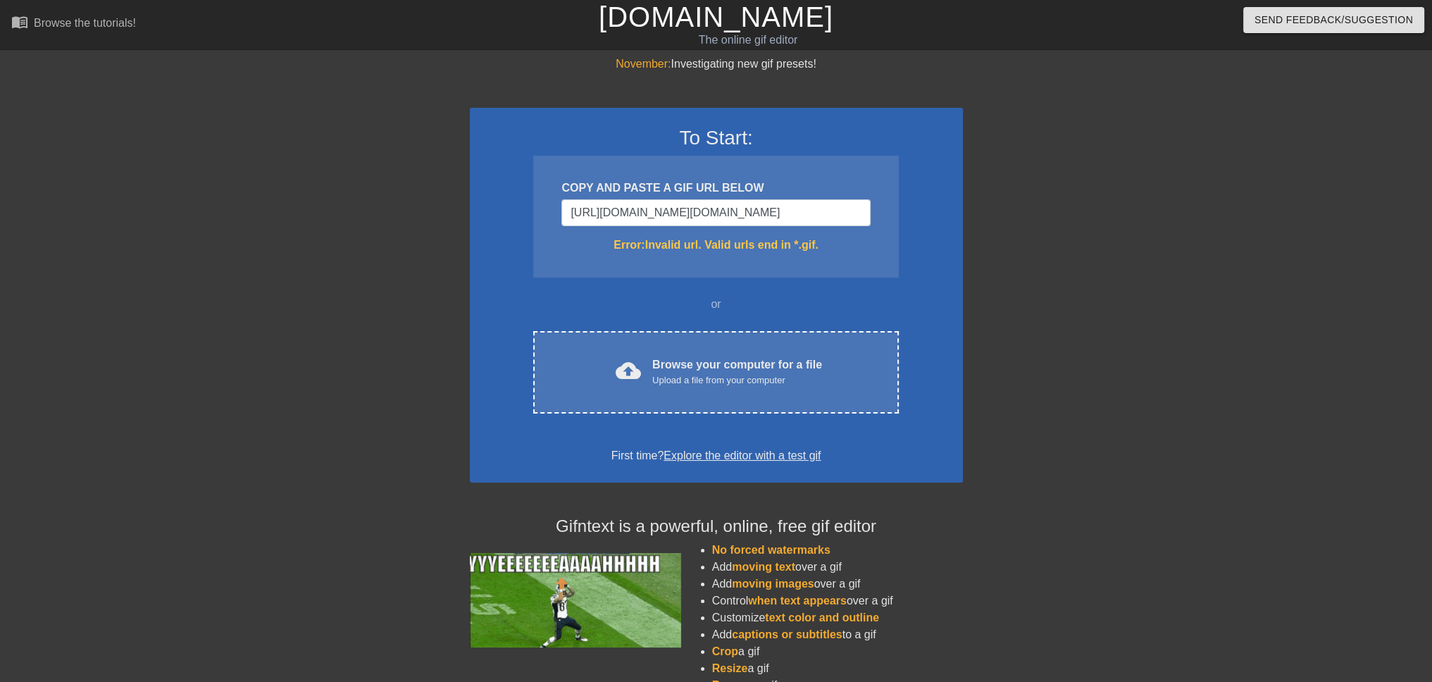
click at [726, 132] on h3 "To Start:" at bounding box center [716, 138] width 457 height 24
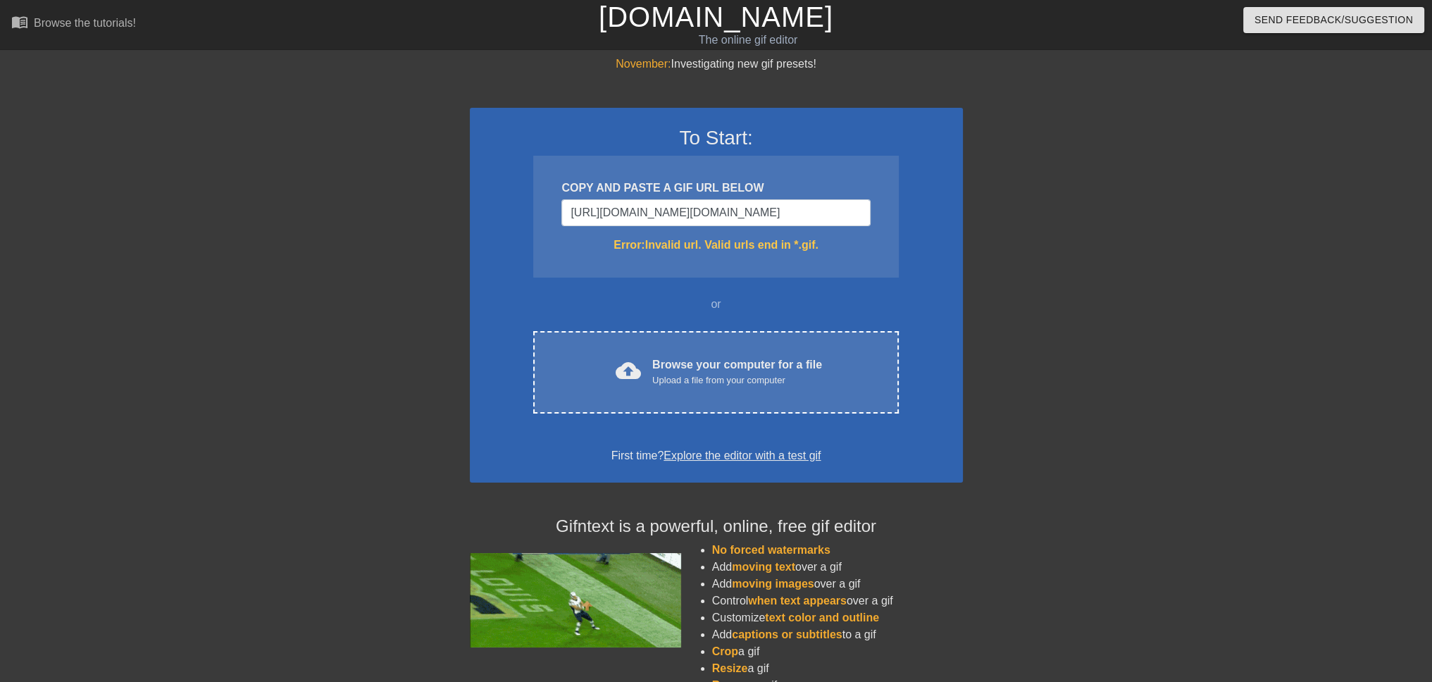
click at [726, 135] on h3 "To Start:" at bounding box center [716, 138] width 457 height 24
